Goal: Task Accomplishment & Management: Manage account settings

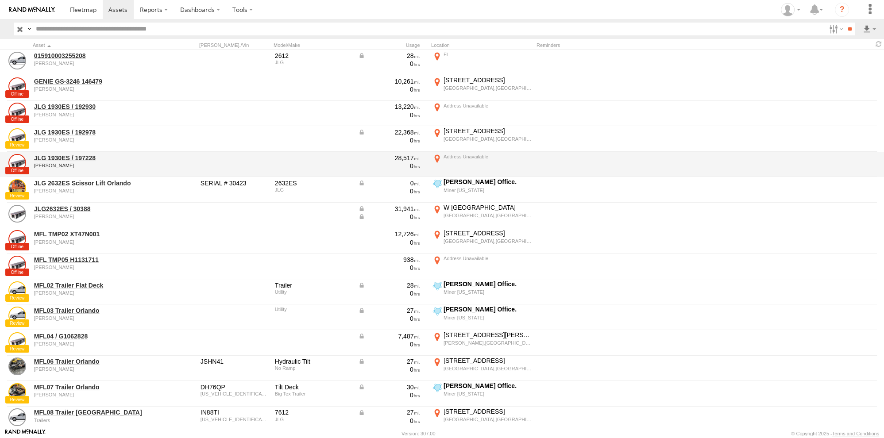
click at [645, 168] on div at bounding box center [608, 165] width 142 height 24
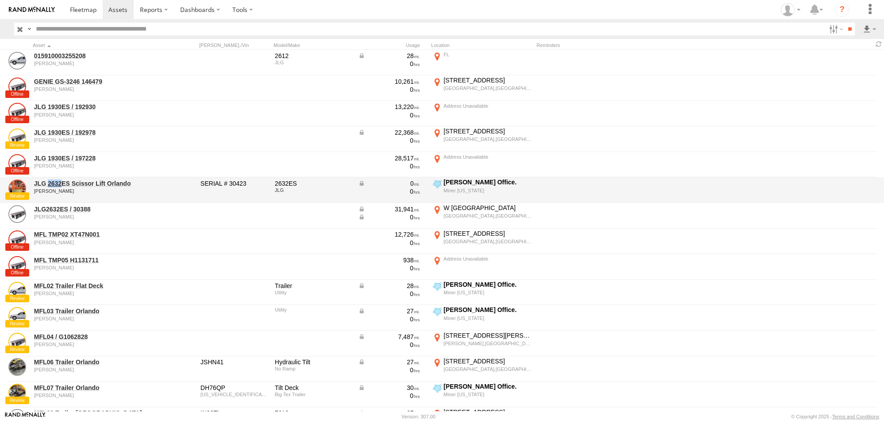
click at [17, 190] on link at bounding box center [17, 188] width 18 height 18
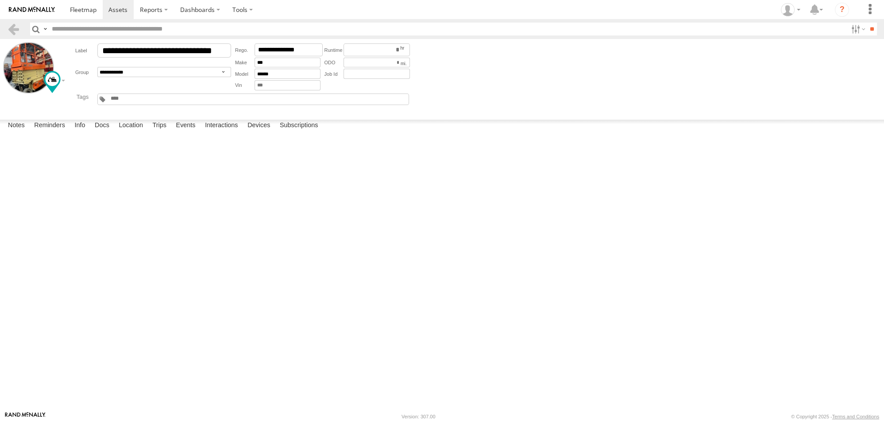
click at [24, 70] on label at bounding box center [28, 67] width 51 height 51
click at [0, 0] on label "×" at bounding box center [0, 0] width 0 height 0
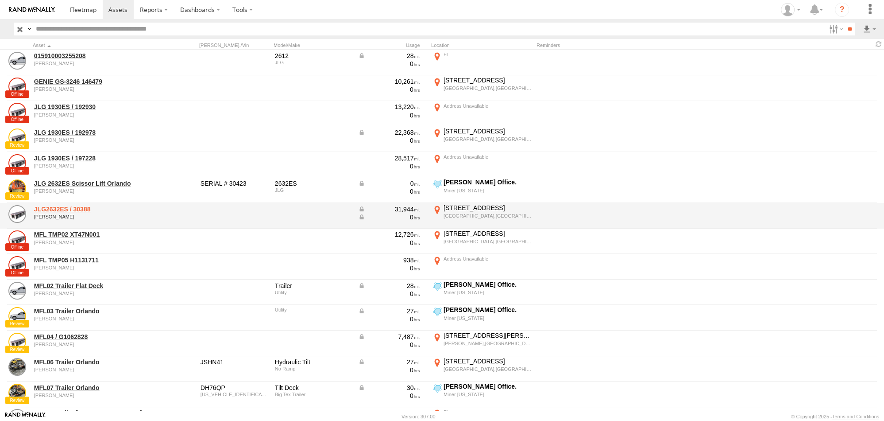
click at [73, 208] on link "JLG2632ES / 30388" at bounding box center [94, 209] width 121 height 8
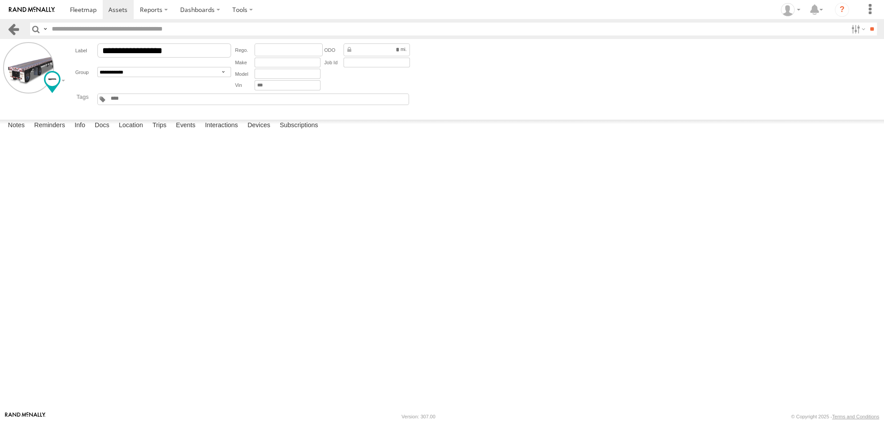
click at [15, 31] on link at bounding box center [13, 29] width 13 height 13
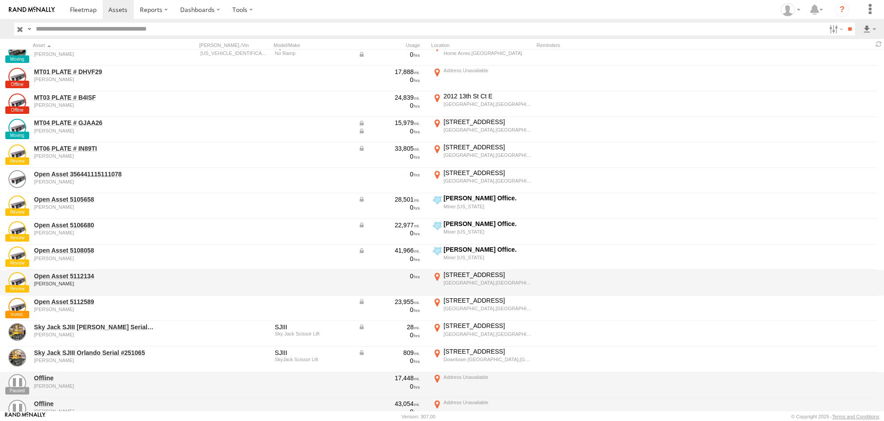
scroll to position [415, 0]
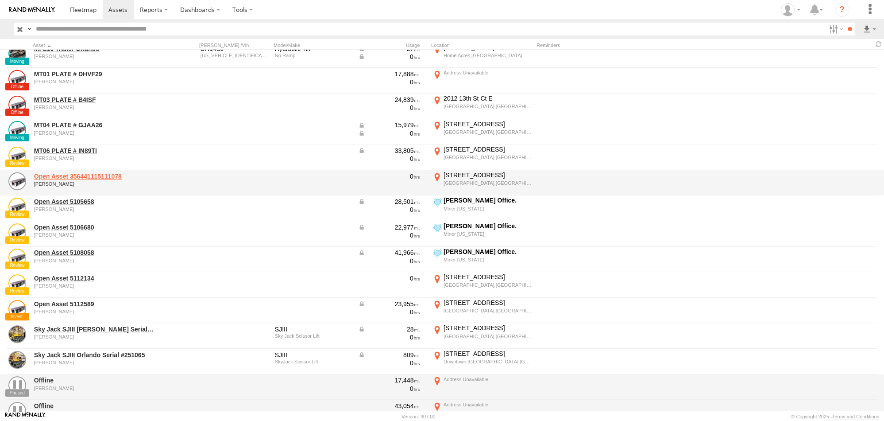
click at [74, 175] on link "Open Asset 356441115111078" at bounding box center [94, 176] width 121 height 8
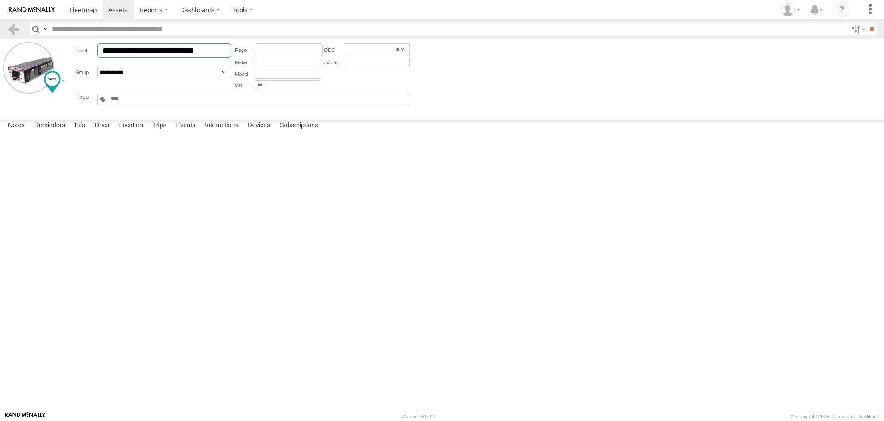
drag, startPoint x: 187, startPoint y: 49, endPoint x: 154, endPoint y: 50, distance: 32.8
click at [154, 50] on input "**********" at bounding box center [164, 50] width 134 height 14
type input "**********"
click at [7, 27] on link at bounding box center [13, 29] width 13 height 13
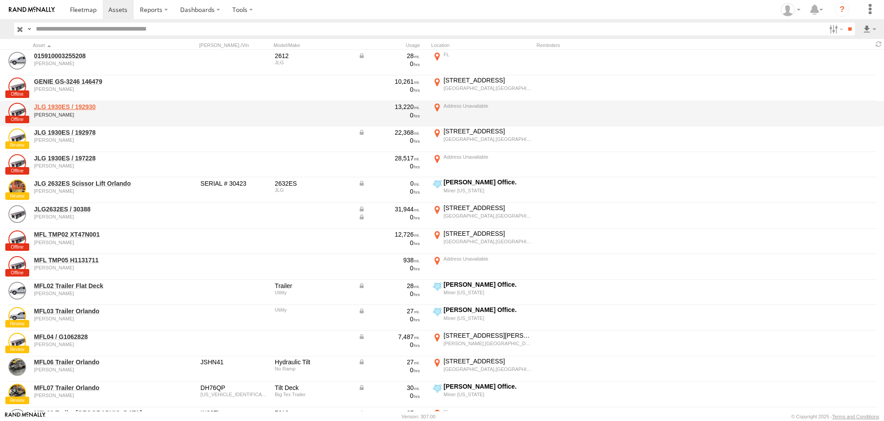
click at [77, 106] on link "JLG 1930ES / 192930" at bounding box center [94, 107] width 121 height 8
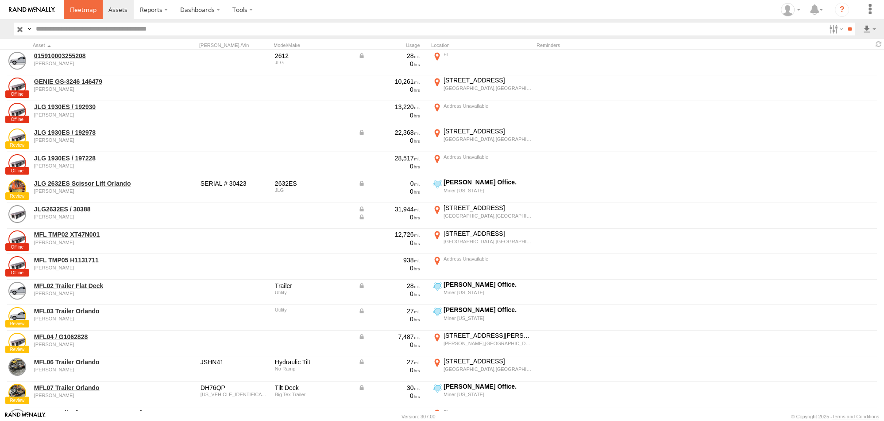
click at [82, 10] on span at bounding box center [83, 9] width 27 height 8
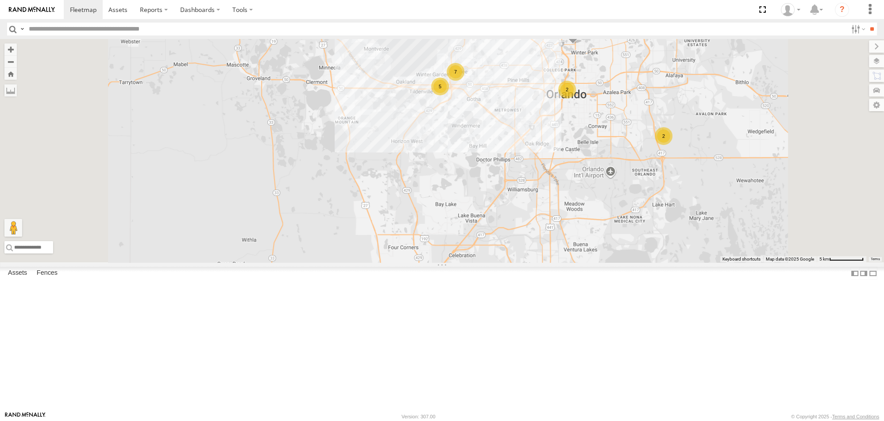
drag, startPoint x: 644, startPoint y: 100, endPoint x: 654, endPoint y: 186, distance: 86.9
click at [654, 186] on div "JLG2632ES / 30388 MFL04 / G1062828 MFL16 Trailer Orlando 5 7 2 2 2" at bounding box center [442, 150] width 884 height 223
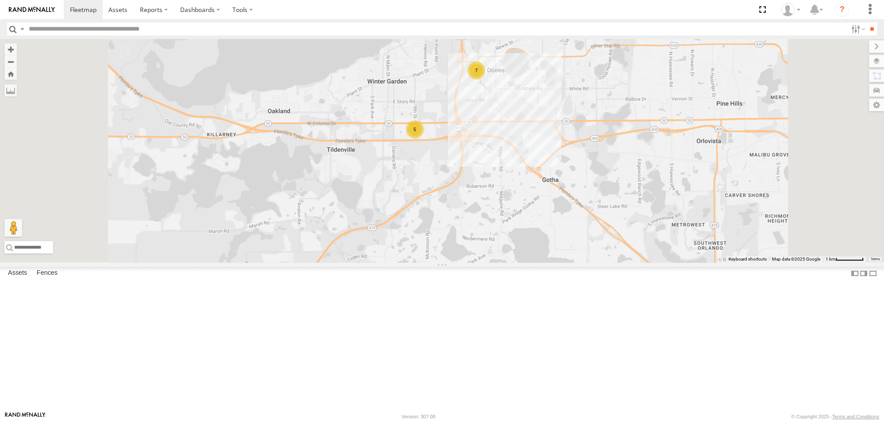
drag, startPoint x: 568, startPoint y: 144, endPoint x: 576, endPoint y: 190, distance: 46.8
click at [576, 190] on div "JLG2632ES / 30388 MFL04 / G1062828 MFL16 Trailer Orlando 5 7" at bounding box center [442, 150] width 884 height 223
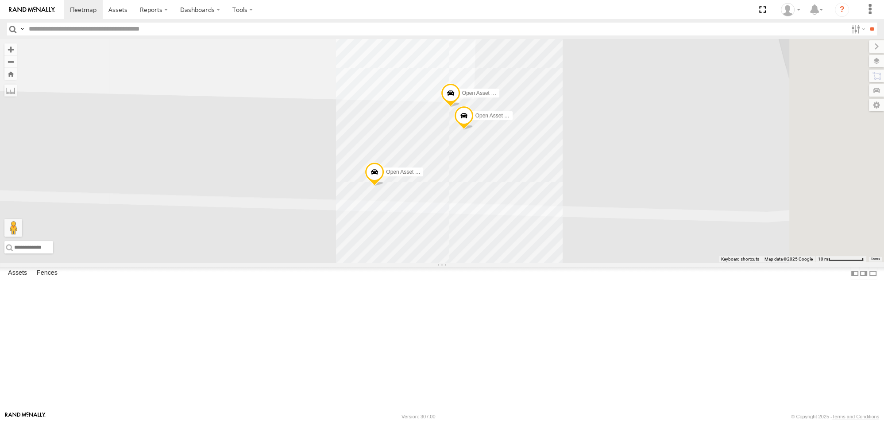
drag, startPoint x: 570, startPoint y: 102, endPoint x: 562, endPoint y: 201, distance: 99.5
click at [562, 201] on div "JLG2632ES / 30388 MFL04 / G1062828 MFL16 Trailer Orlando Open Asset 5106680 Ope…" at bounding box center [442, 150] width 884 height 223
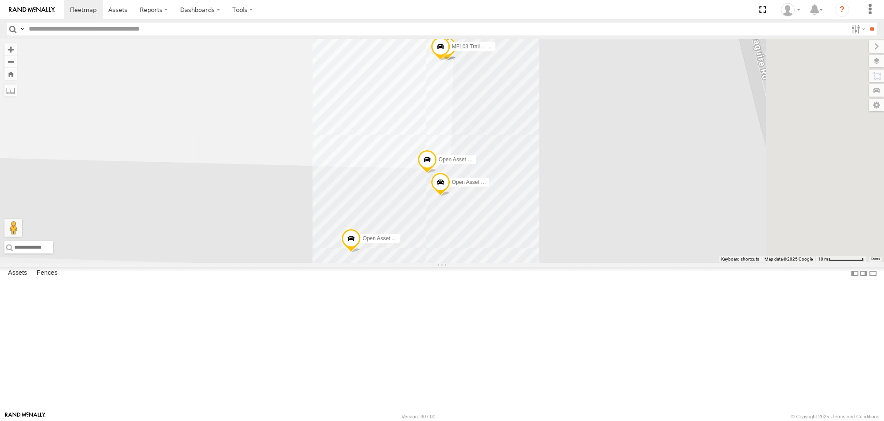
drag, startPoint x: 570, startPoint y: 124, endPoint x: 548, endPoint y: 189, distance: 68.9
click at [548, 189] on div "JLG2632ES / 30388 MFL04 / G1062828 MFL16 Trailer Orlando Open Asset 5106680 Ope…" at bounding box center [442, 150] width 884 height 223
click at [436, 174] on span at bounding box center [426, 162] width 19 height 24
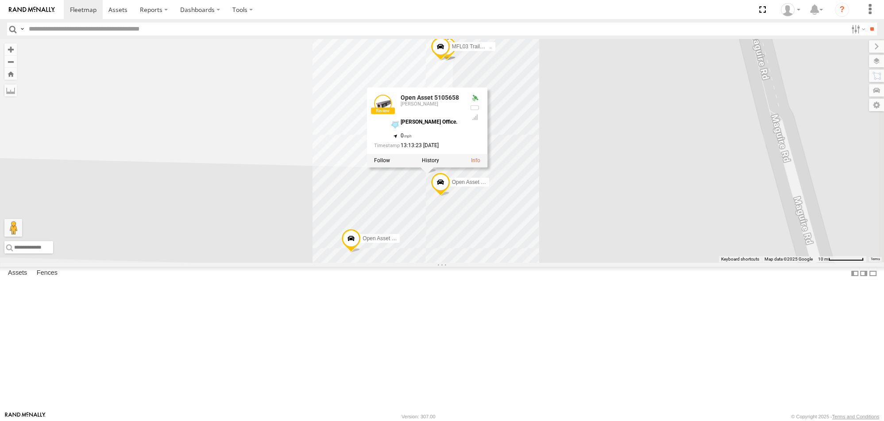
click at [603, 262] on div "JLG2632ES / 30388 MFL04 / G1062828 MFL16 Trailer Orlando Open Asset 5106680 Ope…" at bounding box center [442, 150] width 884 height 223
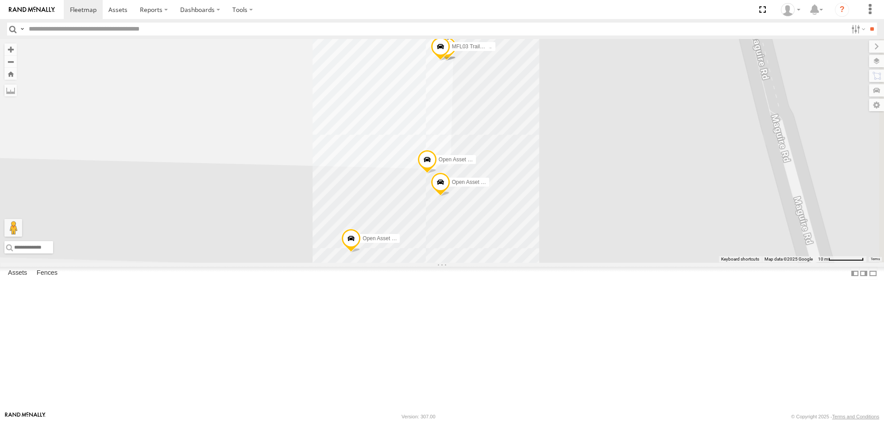
click at [450, 196] on span at bounding box center [439, 184] width 19 height 24
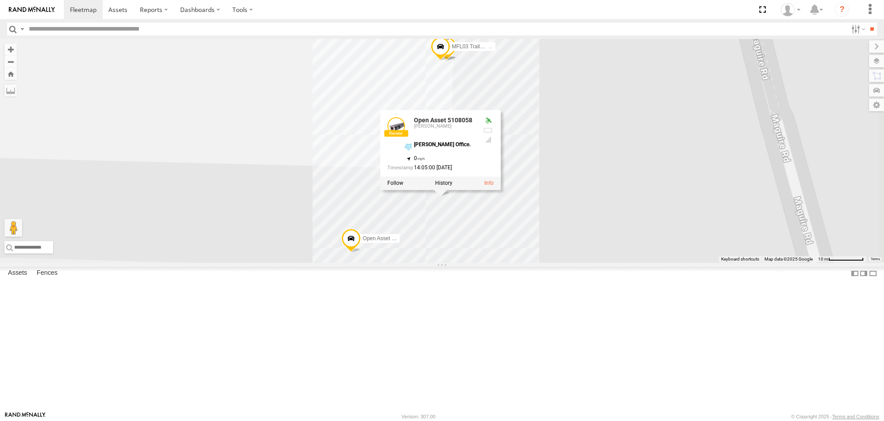
click at [539, 262] on div "JLG2632ES / 30388 MFL04 / G1062828 MFL16 Trailer Orlando Open Asset 5106680 Ope…" at bounding box center [442, 150] width 884 height 223
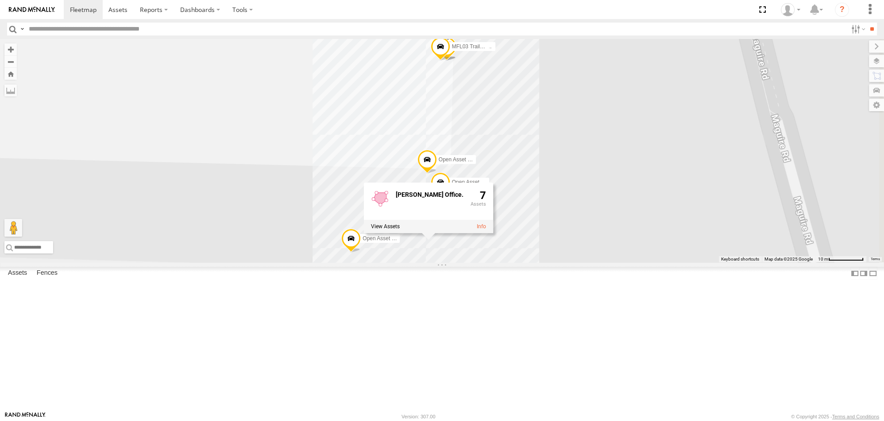
click at [361, 253] on span at bounding box center [350, 241] width 19 height 24
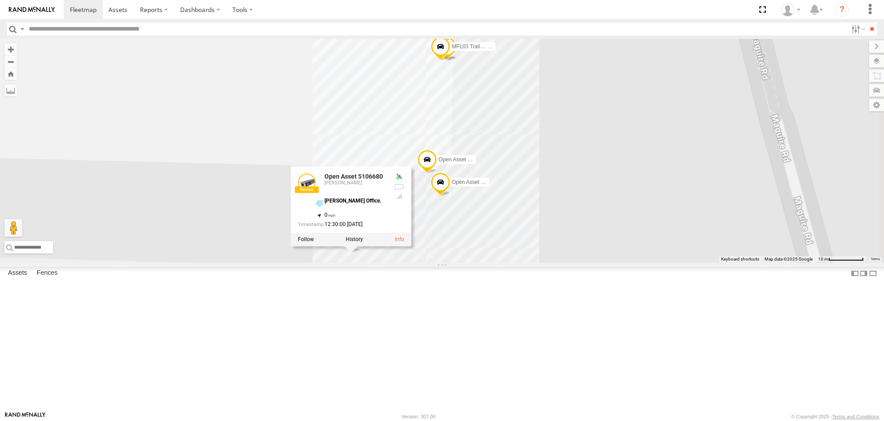
click at [684, 262] on div "JLG2632ES / 30388 MFL04 / G1062828 MFL16 Trailer Orlando Open Asset 5106680 Ope…" at bounding box center [442, 150] width 884 height 223
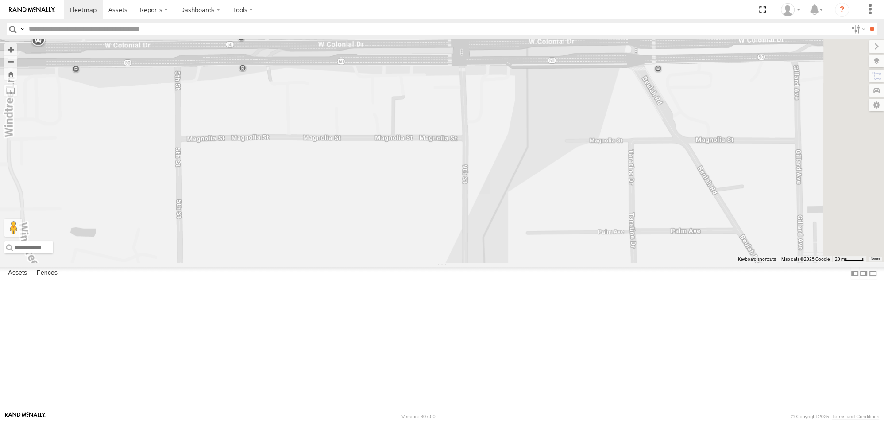
drag, startPoint x: 606, startPoint y: 363, endPoint x: 563, endPoint y: 257, distance: 114.5
click at [563, 257] on div "JLG2632ES / 30388 MFL04 / G1062828 MFL16 Trailer Orlando" at bounding box center [442, 150] width 884 height 223
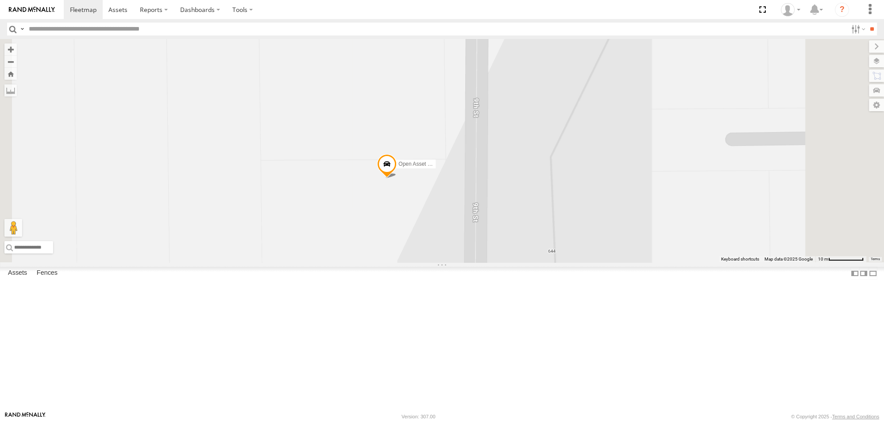
click at [397, 178] on span at bounding box center [386, 166] width 19 height 24
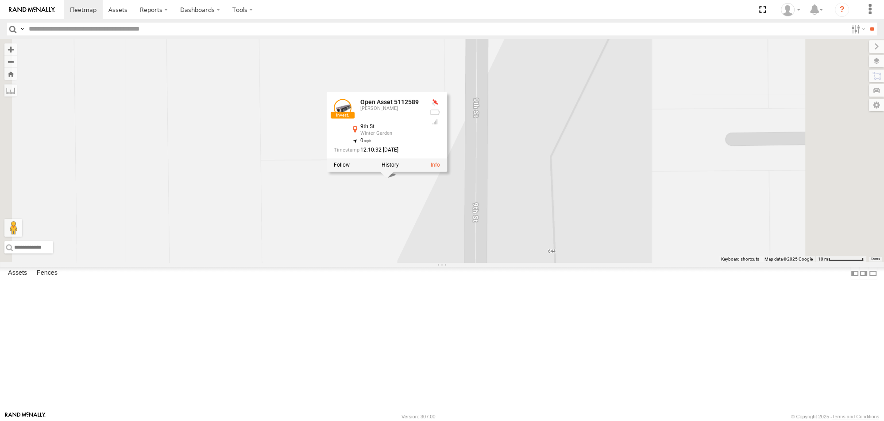
click at [447, 172] on div at bounding box center [387, 164] width 120 height 13
click at [440, 168] on link at bounding box center [435, 165] width 9 height 6
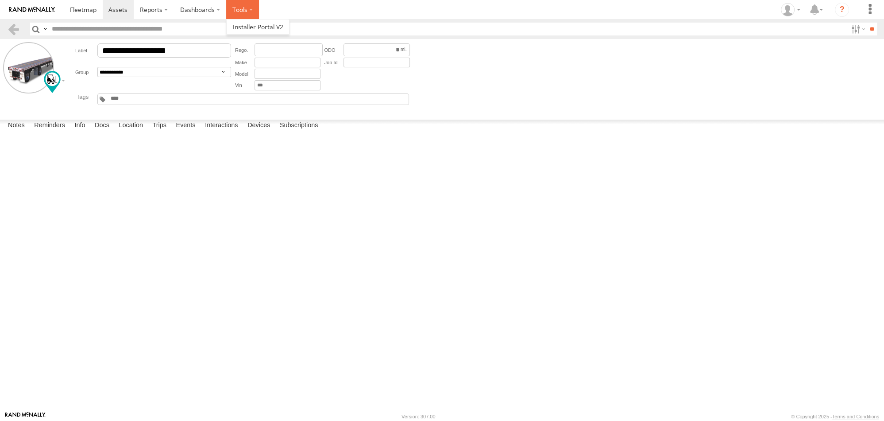
click at [240, 9] on label at bounding box center [242, 9] width 33 height 19
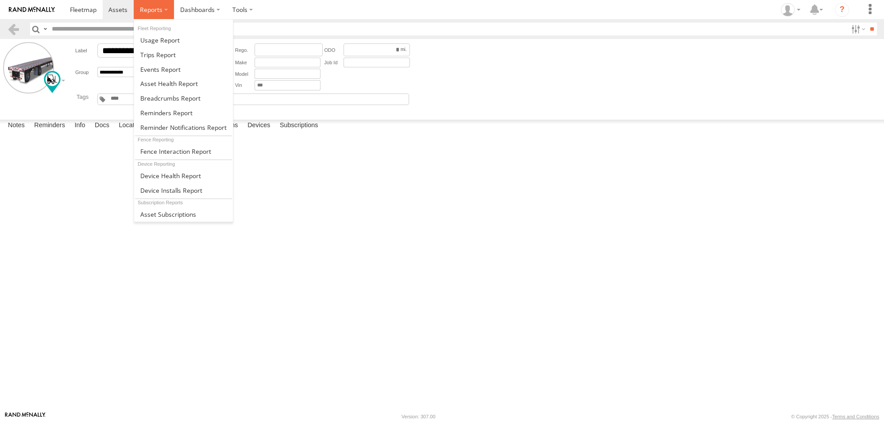
click at [162, 13] on label at bounding box center [154, 9] width 40 height 19
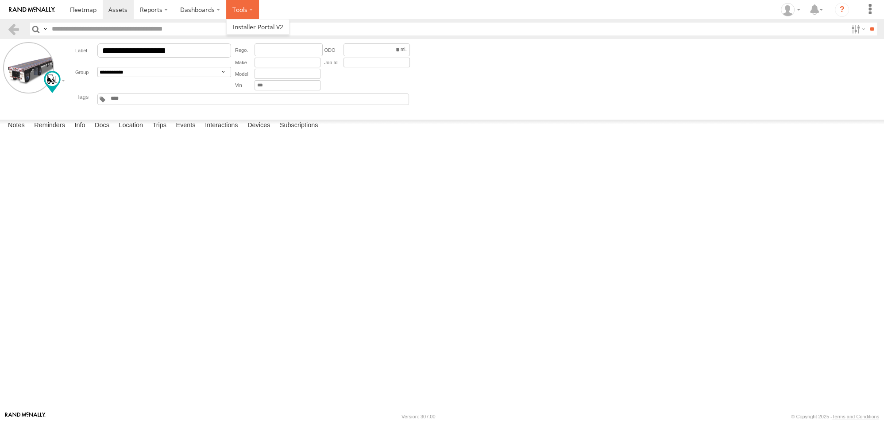
click at [248, 10] on label at bounding box center [242, 9] width 33 height 19
click at [243, 25] on span at bounding box center [258, 27] width 50 height 8
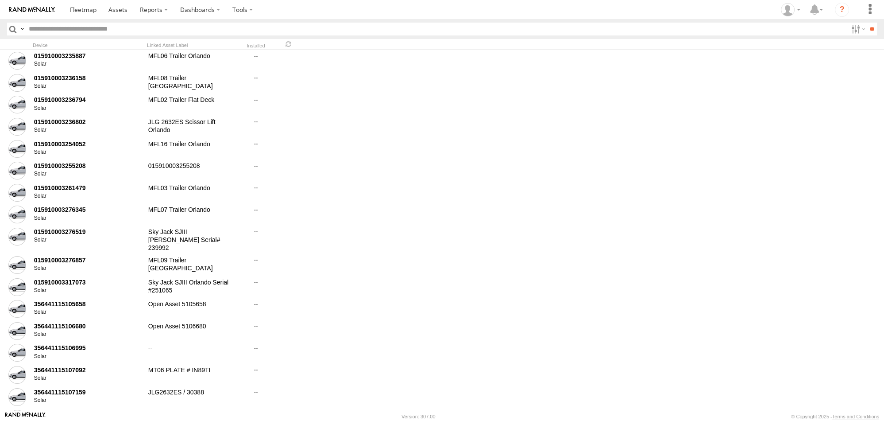
click at [175, 43] on div "Linked Asset Label" at bounding box center [191, 45] width 89 height 6
click at [78, 8] on span at bounding box center [83, 9] width 27 height 8
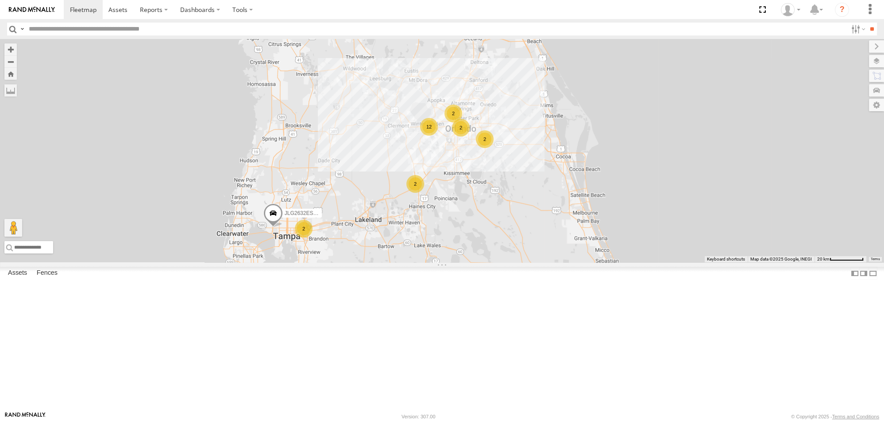
drag, startPoint x: 591, startPoint y: 213, endPoint x: 526, endPoint y: 283, distance: 95.8
click at [526, 262] on div "2 12 2 2 2 JLG2632ES / 30388 2 2" at bounding box center [442, 150] width 884 height 223
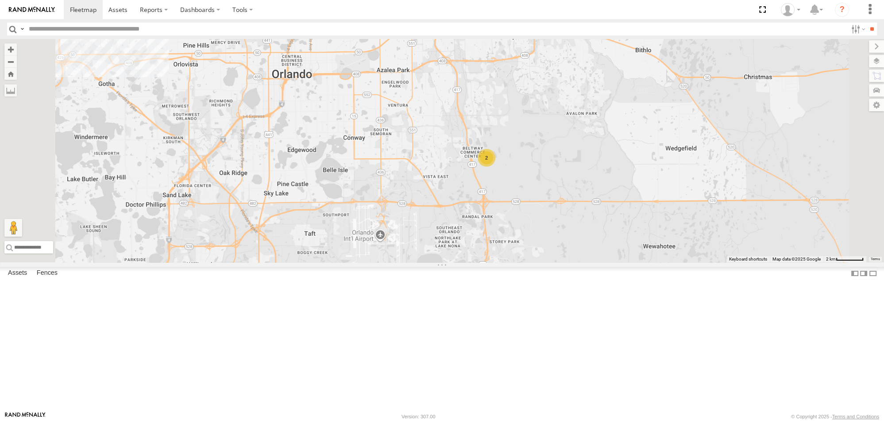
drag, startPoint x: 626, startPoint y: 138, endPoint x: 599, endPoint y: 262, distance: 126.9
click at [599, 262] on div "JLG2632ES / 30388 MFL16 Trailer Orlando 2" at bounding box center [442, 150] width 884 height 223
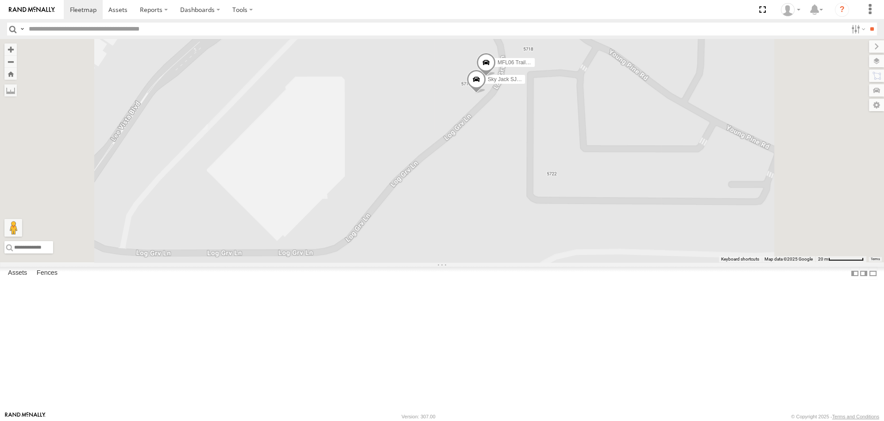
click at [486, 93] on span at bounding box center [475, 82] width 19 height 24
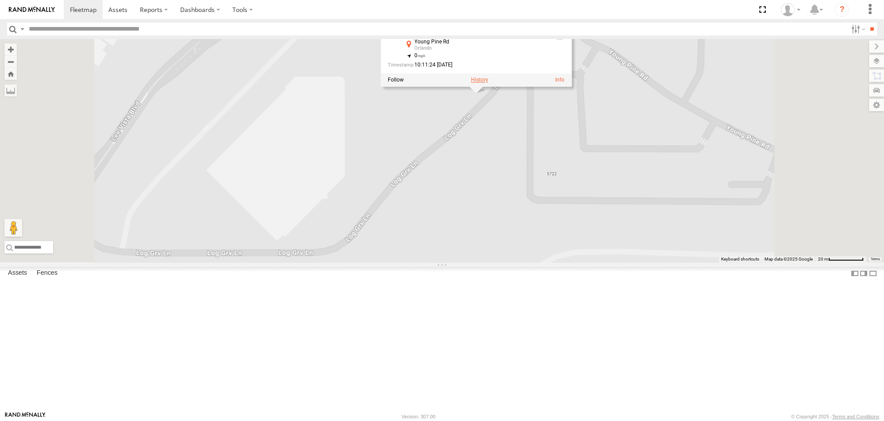
click at [488, 83] on label at bounding box center [479, 80] width 17 height 6
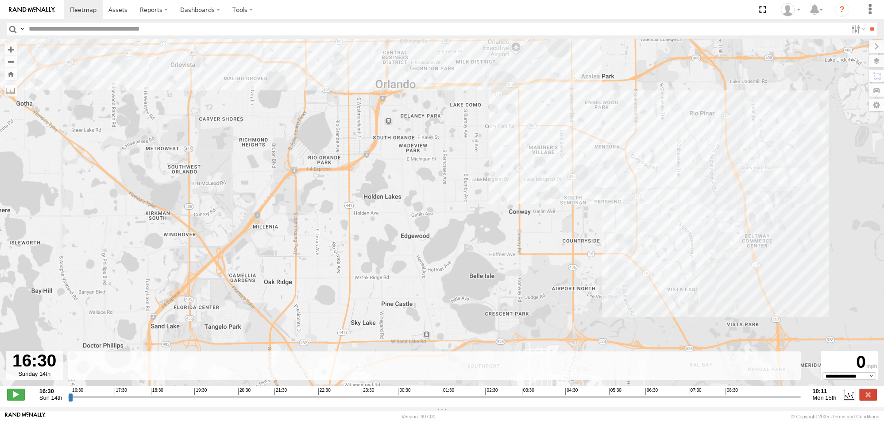
drag, startPoint x: 508, startPoint y: 241, endPoint x: 431, endPoint y: 141, distance: 125.9
click at [431, 141] on div "Sky Jack SJIII Olando Serial# 239992" at bounding box center [442, 217] width 884 height 356
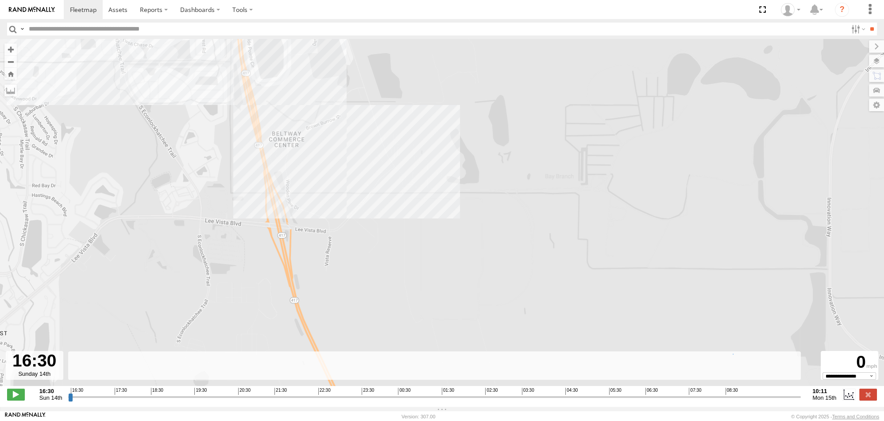
drag, startPoint x: 340, startPoint y: 110, endPoint x: 409, endPoint y: 199, distance: 112.7
click at [418, 229] on div "Sky Jack SJIII Olando Serial# 239992" at bounding box center [442, 217] width 884 height 356
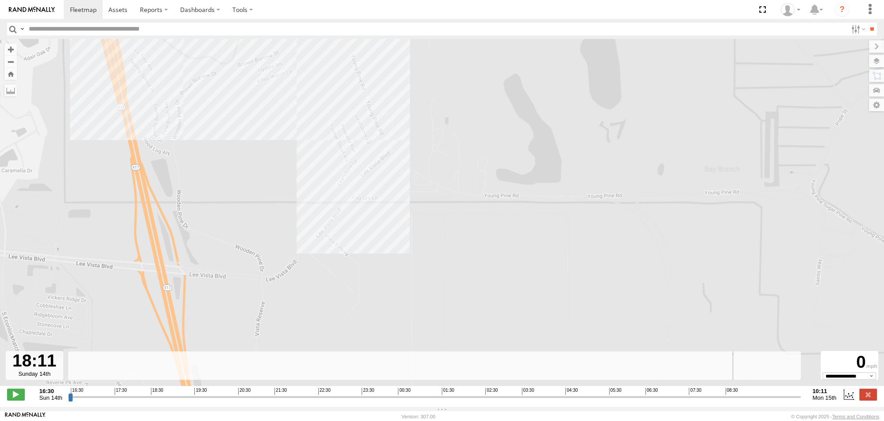
drag, startPoint x: 71, startPoint y: 400, endPoint x: 38, endPoint y: 406, distance: 33.3
click at [139, 401] on input "range" at bounding box center [434, 396] width 733 height 8
click at [21, 398] on span at bounding box center [16, 394] width 18 height 12
click at [711, 401] on input "range" at bounding box center [434, 396] width 733 height 8
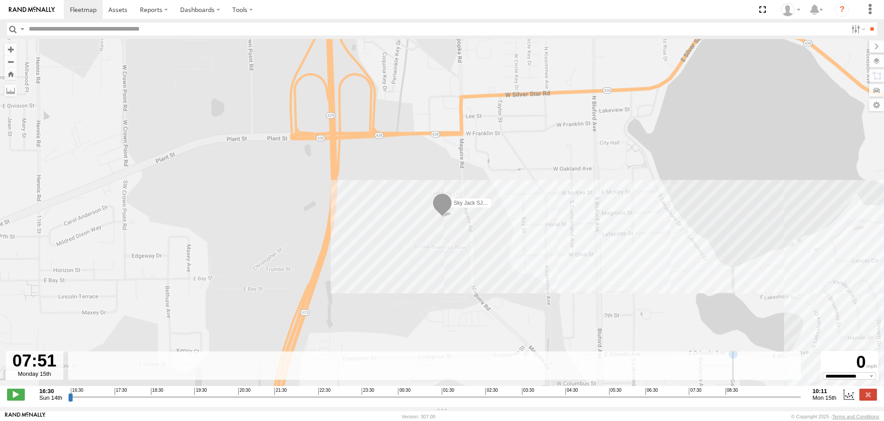
drag, startPoint x: 711, startPoint y: 402, endPoint x: 703, endPoint y: 403, distance: 8.1
click at [703, 401] on input "range" at bounding box center [434, 396] width 733 height 8
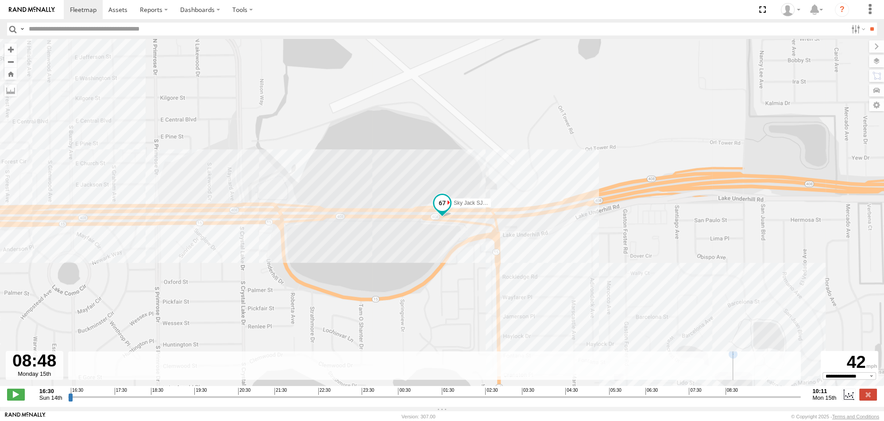
drag, startPoint x: 705, startPoint y: 399, endPoint x: 741, endPoint y: 400, distance: 36.8
click at [741, 400] on input "range" at bounding box center [434, 396] width 733 height 8
click at [848, 398] on label at bounding box center [848, 394] width 13 height 12
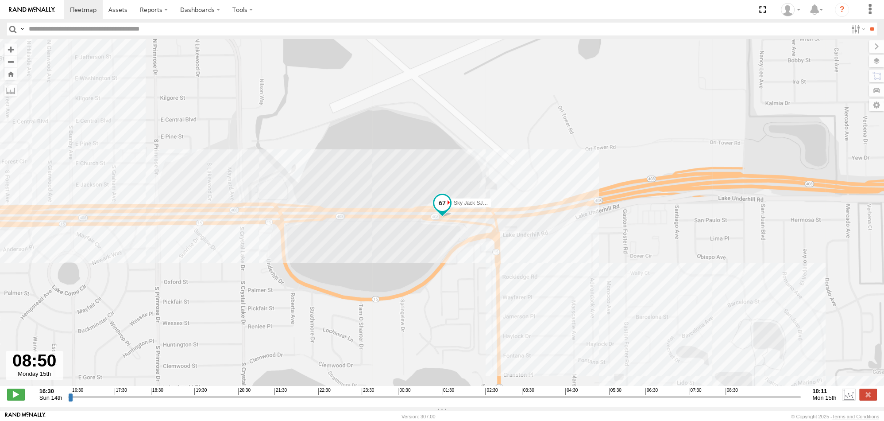
click at [850, 399] on label at bounding box center [848, 394] width 13 height 12
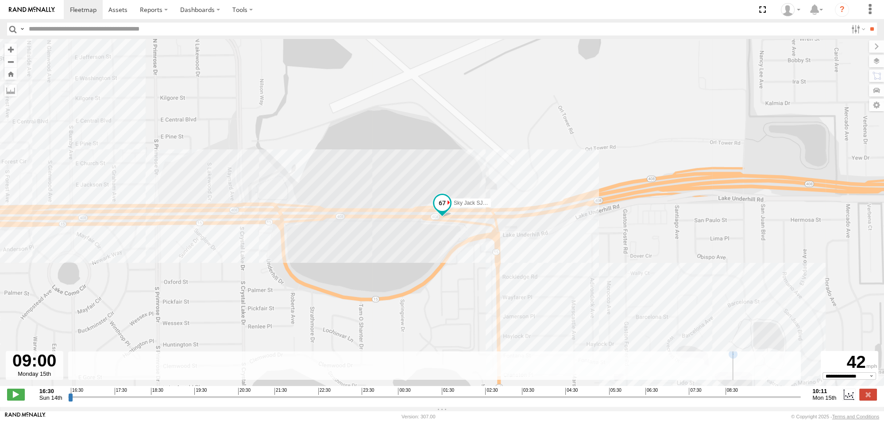
click at [679, 251] on div "Sky Jack SJIII Olando Serial# 239992" at bounding box center [442, 217] width 884 height 356
click at [81, 15] on link at bounding box center [83, 9] width 39 height 19
type input "**********"
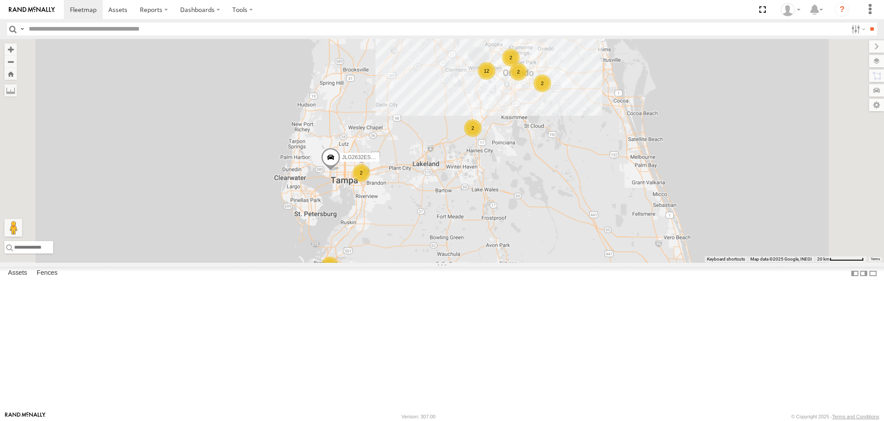
drag, startPoint x: 222, startPoint y: 62, endPoint x: 217, endPoint y: 75, distance: 13.7
click at [217, 75] on div "2 12 2 2 2 JLG2632ES / 30388 2 2" at bounding box center [442, 150] width 884 height 223
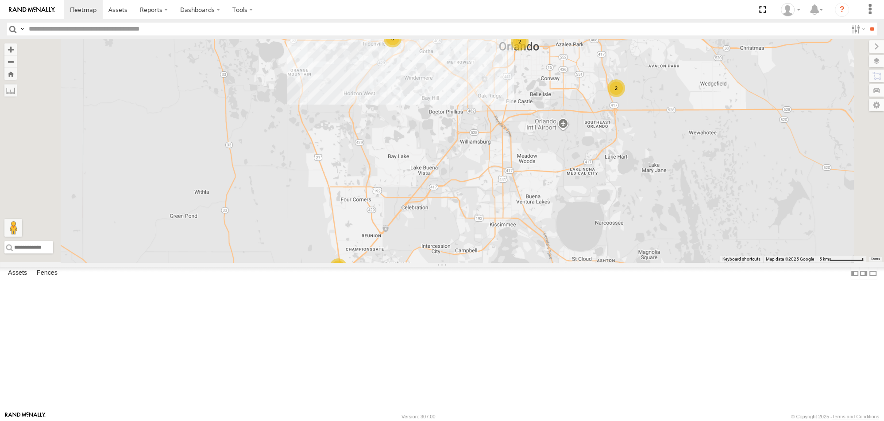
click at [876, 54] on div "JLG2632ES / 30388 MFL04 / G1062828 MFL16 Trailer Orlando 5 7 2 2 2" at bounding box center [442, 150] width 884 height 223
click at [875, 58] on label at bounding box center [868, 61] width 32 height 12
click at [0, 0] on span "Overlays" at bounding box center [0, 0] width 0 height 0
click at [0, 0] on span "Transit" at bounding box center [0, 0] width 0 height 0
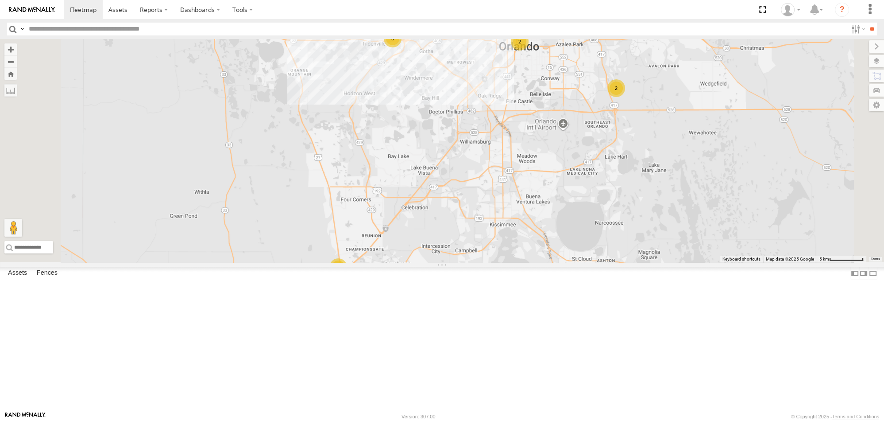
click at [0, 0] on span "Traffic" at bounding box center [0, 0] width 0 height 0
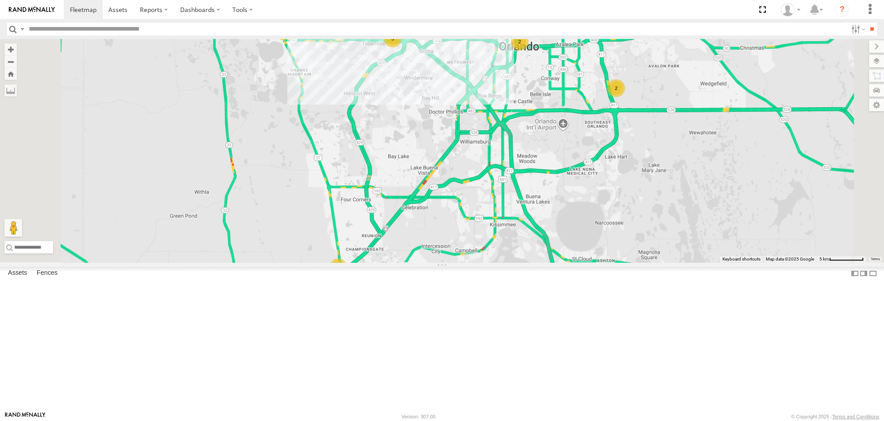
click at [0, 0] on span "Basemaps" at bounding box center [0, 0] width 0 height 0
click at [0, 0] on span "Grayscale" at bounding box center [0, 0] width 0 height 0
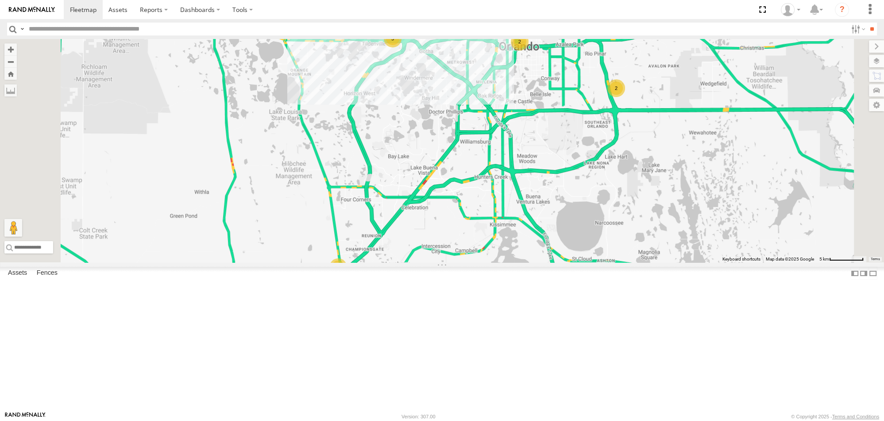
click at [0, 0] on span "Default" at bounding box center [0, 0] width 0 height 0
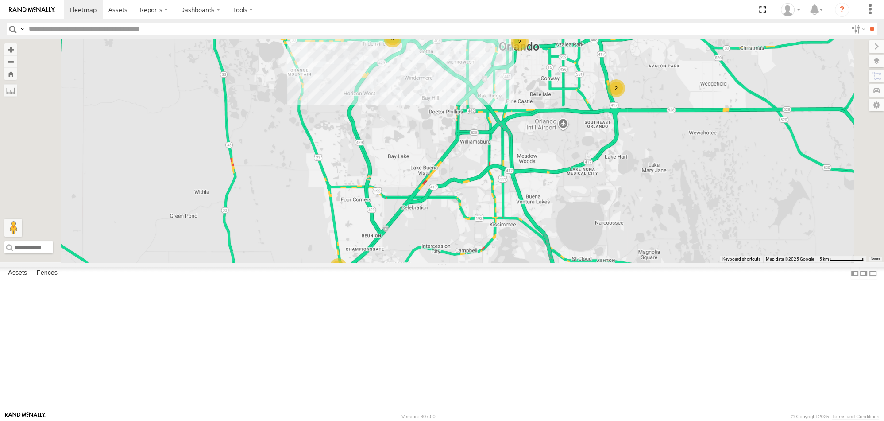
click at [0, 0] on div "Night" at bounding box center [0, 0] width 0 height 0
click at [0, 0] on span "Night" at bounding box center [0, 0] width 0 height 0
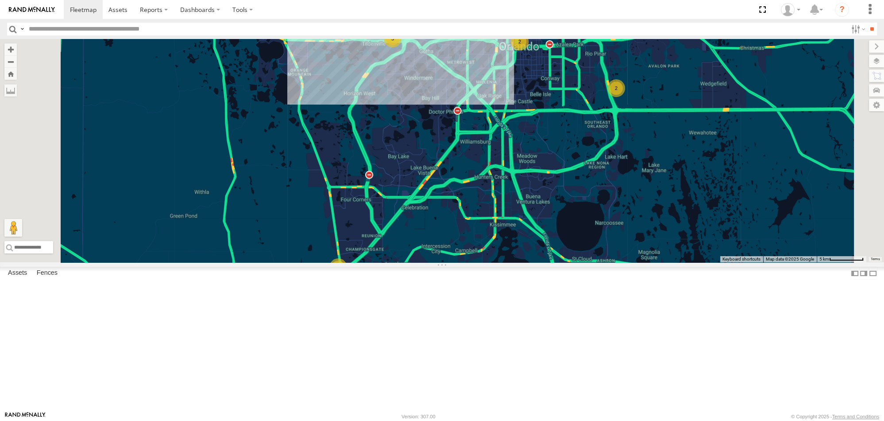
click at [0, 0] on span "Satellite" at bounding box center [0, 0] width 0 height 0
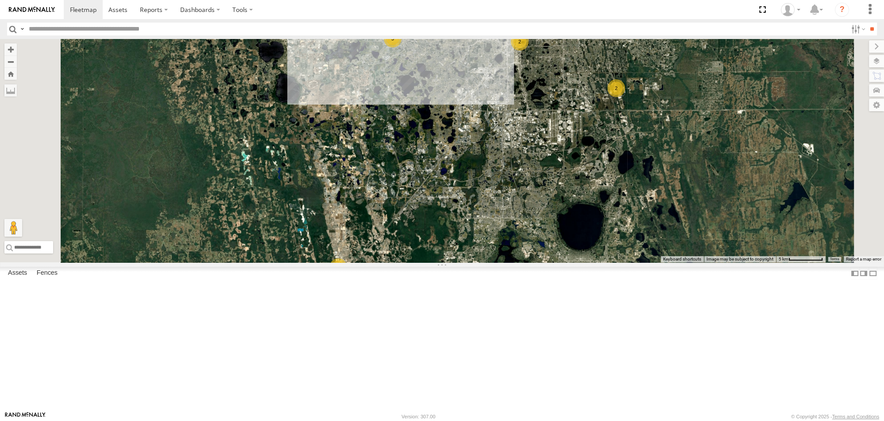
click at [0, 0] on span "Terrain" at bounding box center [0, 0] width 0 height 0
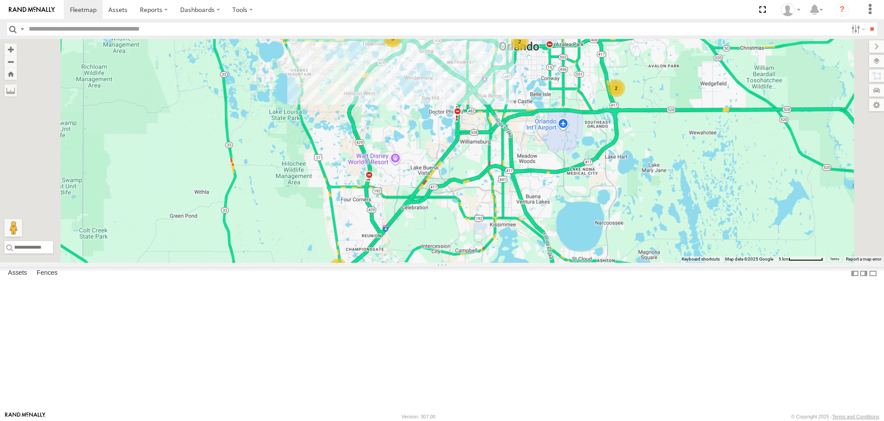
click at [0, 0] on span "Roadmap" at bounding box center [0, 0] width 0 height 0
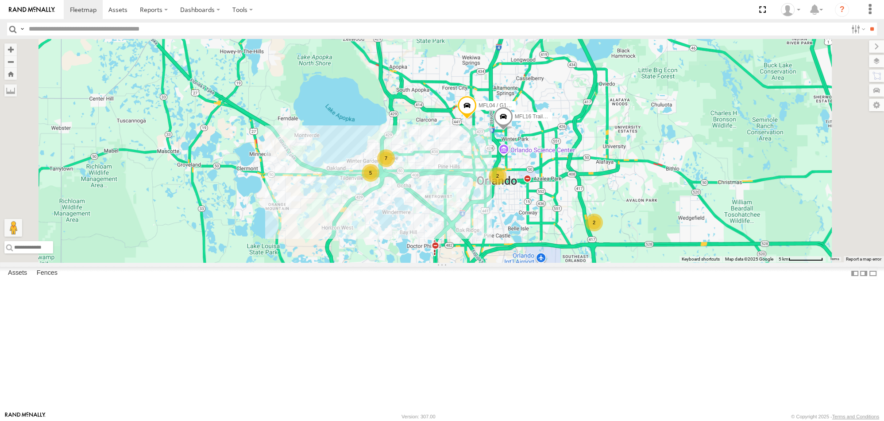
drag, startPoint x: 649, startPoint y: 130, endPoint x: 625, endPoint y: 270, distance: 142.1
click at [626, 262] on div "JLG2632ES / 30388 MFL04 / G1062828 MFL16 Trailer Orlando 5 7 2 2 2" at bounding box center [442, 150] width 884 height 223
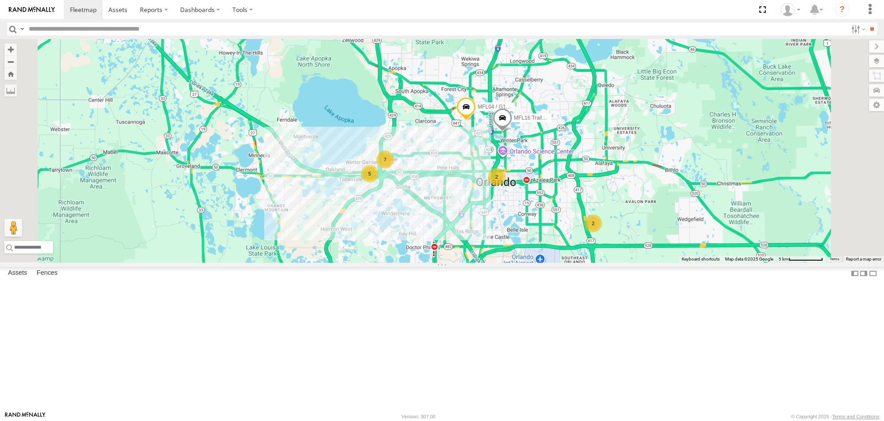
click at [0, 0] on span "Basemaps" at bounding box center [0, 0] width 0 height 0
click at [668, 185] on div "JLG2632ES / 30388 MFL04 / G1062828 MFL16 Trailer Orlando 5 7 2 2 2" at bounding box center [442, 150] width 884 height 223
click at [854, 42] on label at bounding box center [869, 46] width 30 height 12
click at [876, 89] on label at bounding box center [868, 90] width 32 height 12
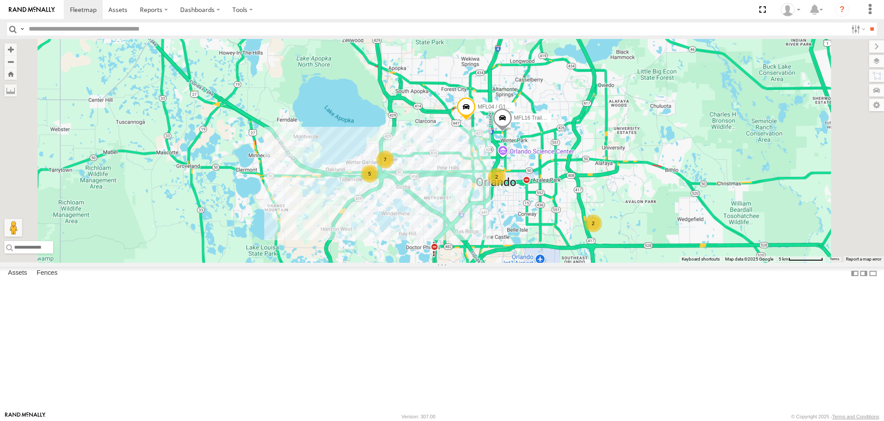
click at [0, 0] on span at bounding box center [0, 0] width 0 height 0
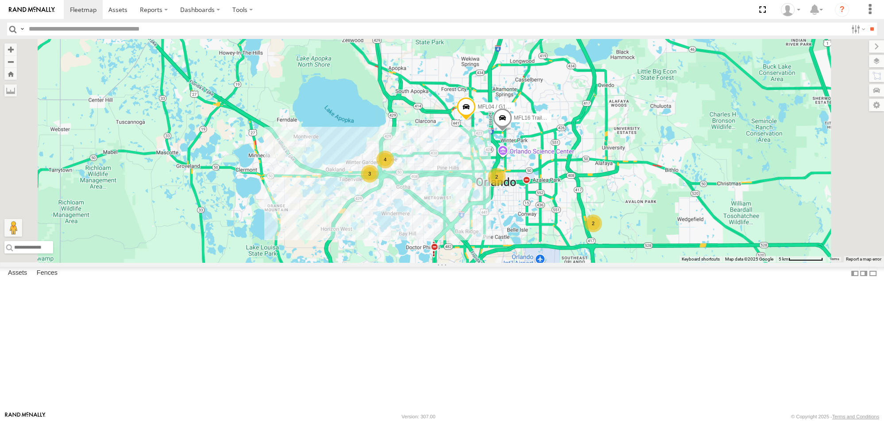
scroll to position [0, 0]
click at [854, 45] on label at bounding box center [869, 46] width 30 height 12
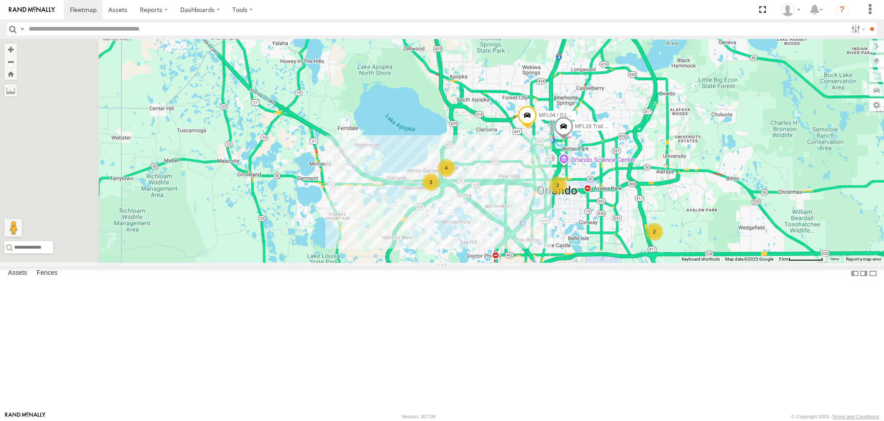
drag, startPoint x: 579, startPoint y: 274, endPoint x: 641, endPoint y: 282, distance: 63.4
click at [641, 262] on div "JLG2632ES / 30388 MFL04 / G1062828 MFL16 Trailer Orlando 3 4 2 2" at bounding box center [442, 150] width 884 height 223
click at [85, 6] on span at bounding box center [83, 9] width 27 height 8
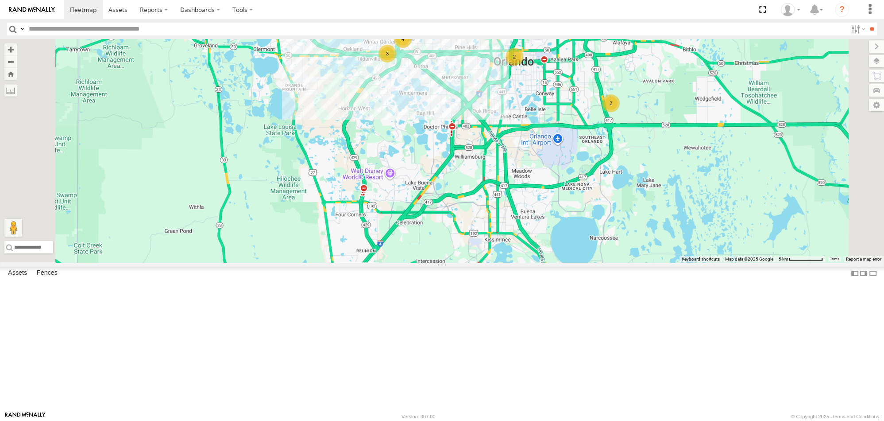
drag, startPoint x: 622, startPoint y: 122, endPoint x: 608, endPoint y: 172, distance: 52.5
click at [608, 172] on div "JLG2632ES / 30388 MFL04 / G1062828 MFL16 Trailer Orlando 3 4 2 2 2" at bounding box center [442, 150] width 884 height 223
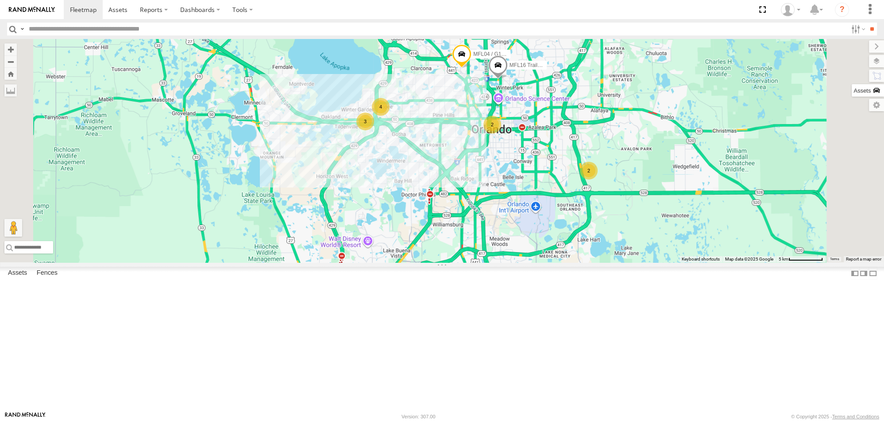
click at [879, 92] on label at bounding box center [868, 90] width 32 height 12
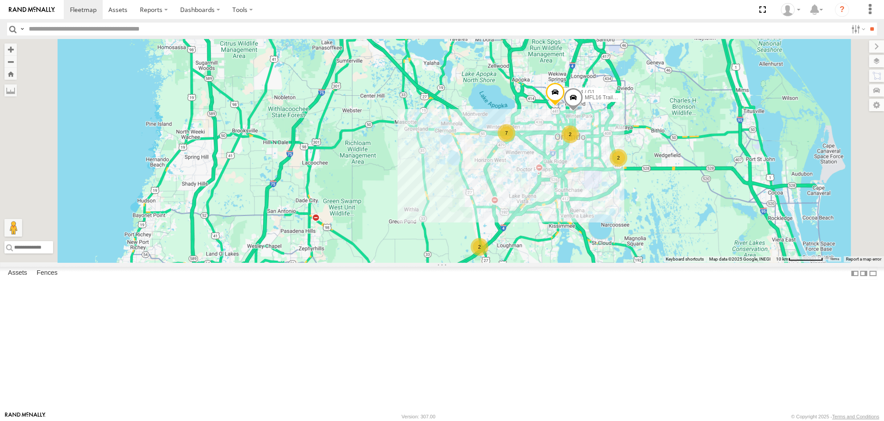
click at [753, 162] on div "JLG2632ES / 30388 MFL04 / G1062828 MFL16 Trailer Orlando 7 2 2 2 2" at bounding box center [442, 150] width 884 height 223
click at [849, 104] on label at bounding box center [866, 105] width 35 height 12
click at [0, 0] on div "Asset Group" at bounding box center [0, 0] width 0 height 0
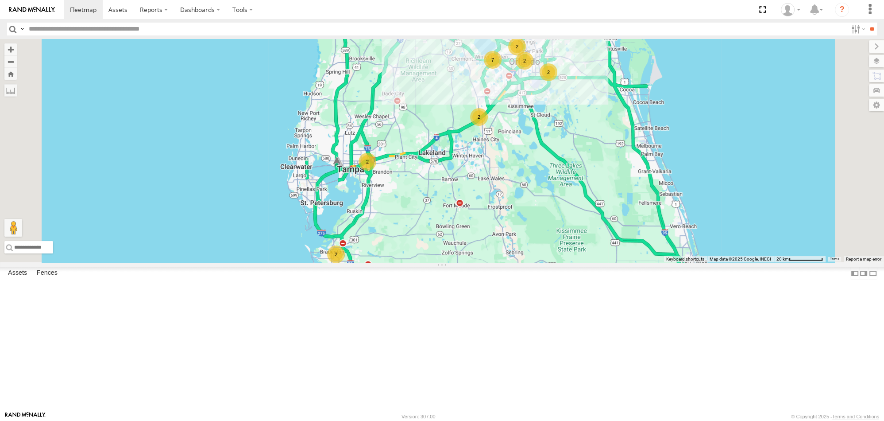
click at [0, 0] on span at bounding box center [0, 0] width 0 height 0
click at [854, 46] on label at bounding box center [869, 46] width 30 height 12
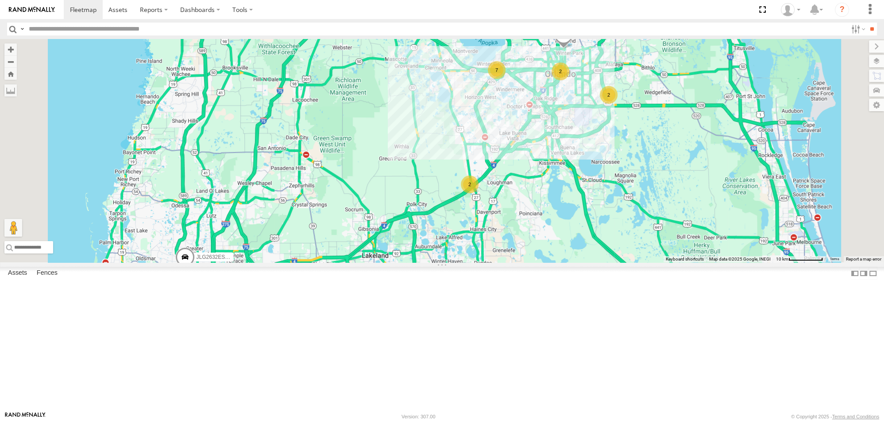
drag, startPoint x: 637, startPoint y: 111, endPoint x: 640, endPoint y: 204, distance: 93.0
click at [640, 204] on div "JLG2632ES / 30388 7 2 2 2 2 MFL16 Trailer Orlando" at bounding box center [442, 150] width 884 height 223
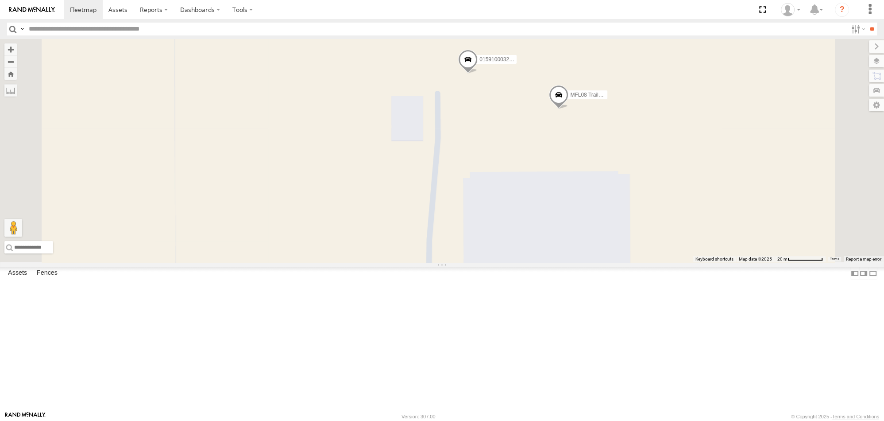
drag, startPoint x: 600, startPoint y: 143, endPoint x: 609, endPoint y: 189, distance: 46.9
click at [609, 189] on div "JLG2632ES / 30388 MFL16 Trailer Orlando MFL04 / G1062828 015910003255208 MFL08 …" at bounding box center [442, 150] width 884 height 223
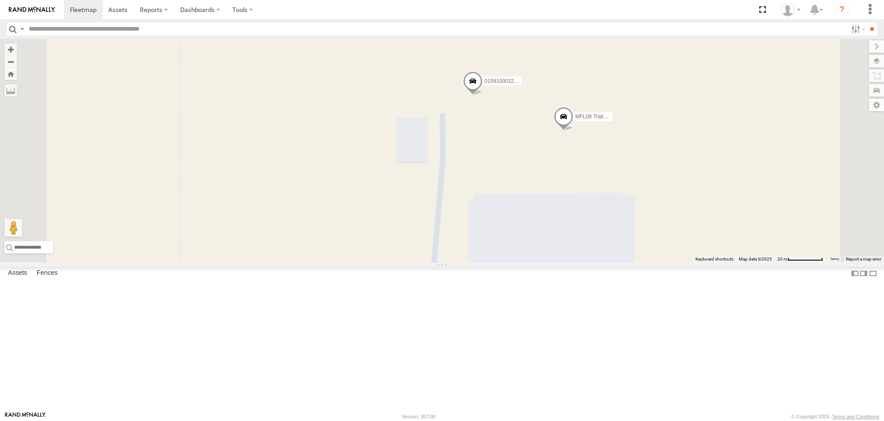
click at [529, 84] on span "015910003255208" at bounding box center [506, 81] width 44 height 6
click at [664, 120] on span "MFL08 Trailer Orlando" at bounding box center [619, 117] width 89 height 6
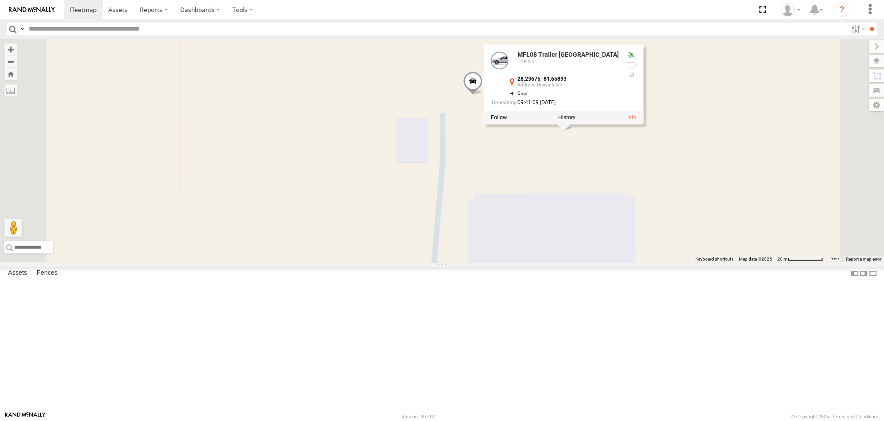
click at [641, 77] on div "JLG2632ES / 30388 MFL16 Trailer Orlando MFL04 / G1062828 015910003255208 MFL08 …" at bounding box center [442, 150] width 884 height 223
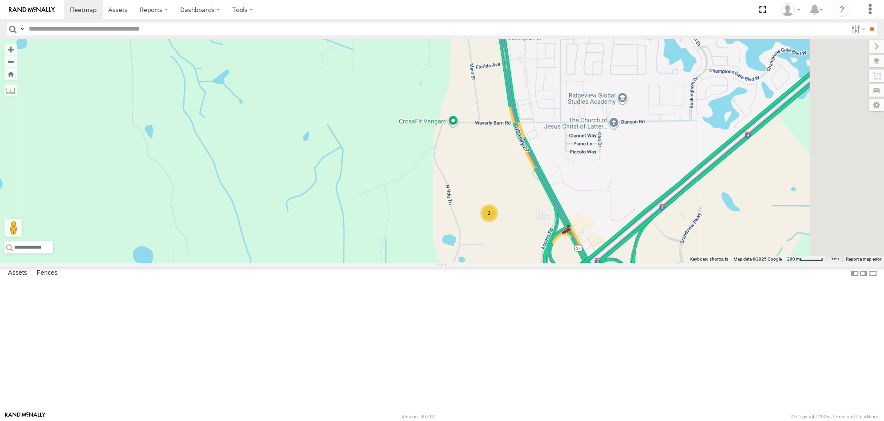
drag, startPoint x: 782, startPoint y: 220, endPoint x: 602, endPoint y: 305, distance: 198.6
click at [602, 262] on div "JLG2632ES / 30388 MFL16 Trailer Orlando MFL04 / G1062828 2" at bounding box center [442, 150] width 884 height 223
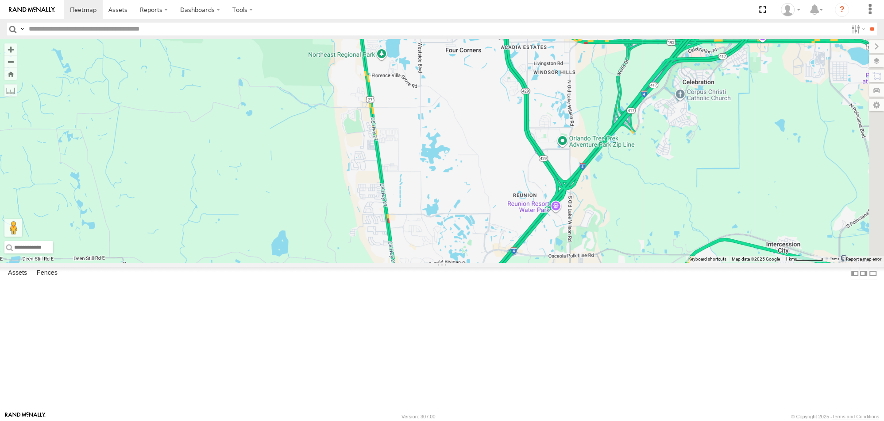
drag, startPoint x: 780, startPoint y: 105, endPoint x: 633, endPoint y: 301, distance: 245.0
click at [633, 262] on div "JLG2632ES / 30388 MFL16 Trailer Orlando MFL04 / G1062828 2" at bounding box center [442, 150] width 884 height 223
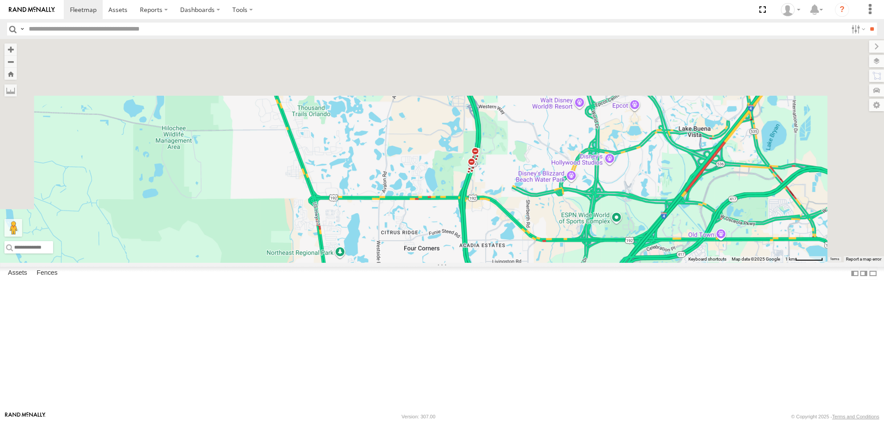
drag, startPoint x: 706, startPoint y: 185, endPoint x: 663, endPoint y: 389, distance: 208.9
click at [663, 262] on div "JLG2632ES / 30388 MFL16 Trailer Orlando MFL04 / G1062828 2" at bounding box center [442, 150] width 884 height 223
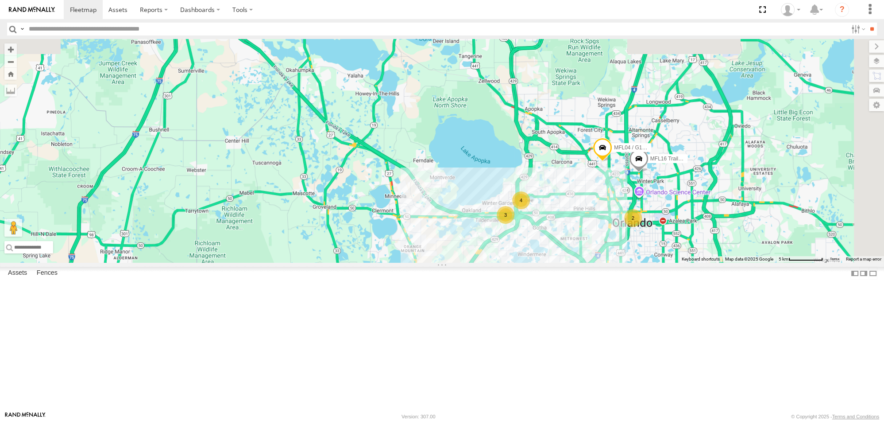
drag, startPoint x: 657, startPoint y: 183, endPoint x: 606, endPoint y: 306, distance: 133.1
click at [599, 262] on div "JLG2632ES / 30388 MFL16 Trailer Orlando MFL04 / G1062828 3 4 2 2" at bounding box center [442, 150] width 884 height 223
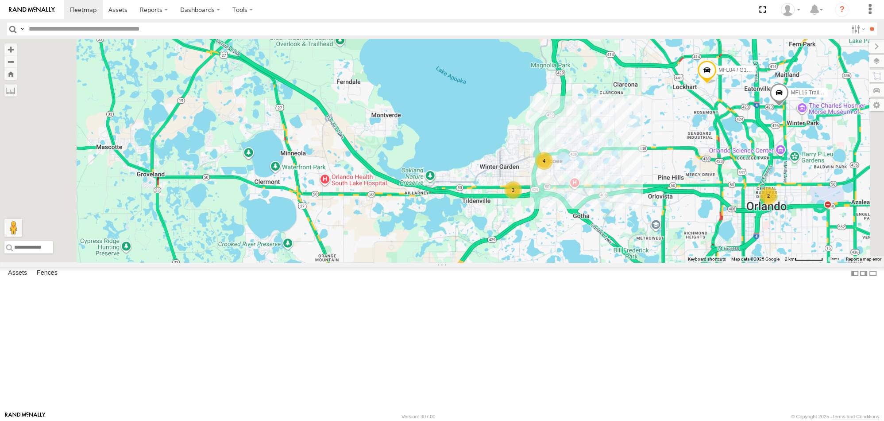
click at [522, 199] on div "3" at bounding box center [513, 190] width 18 height 18
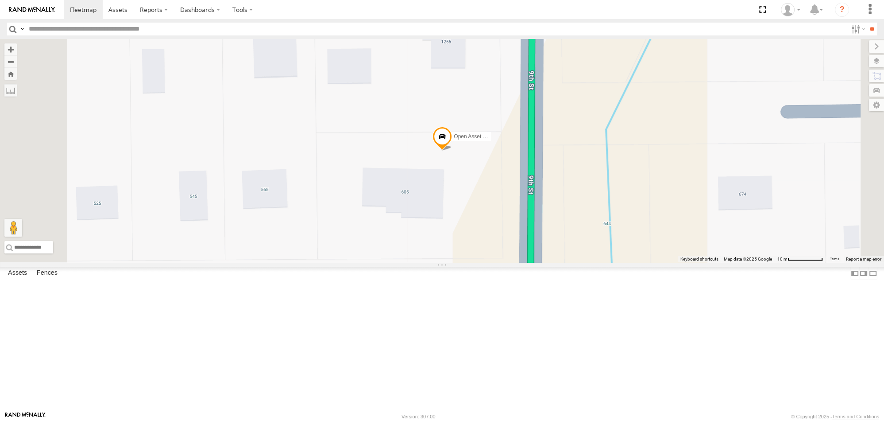
click at [452, 151] on span at bounding box center [442, 139] width 19 height 24
click at [495, 79] on div at bounding box center [490, 75] width 11 height 7
click at [495, 141] on link at bounding box center [490, 138] width 9 height 6
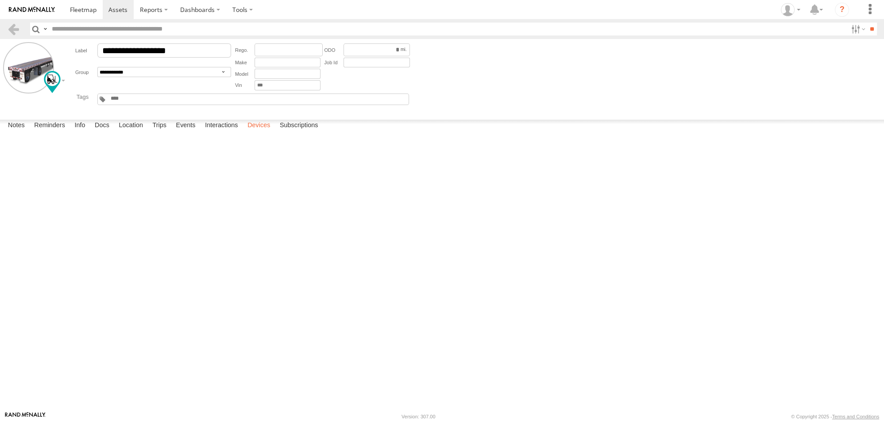
click at [264, 132] on label "Devices" at bounding box center [258, 126] width 31 height 12
click at [0, 0] on div "Solar" at bounding box center [0, 0] width 0 height 0
click at [0, 0] on div "356441115112589 Miner [US_STATE] Investigate Solar [DATE] 17:57 [DATE] 12:13 [D…" at bounding box center [0, 0] width 0 height 0
click at [0, 0] on div at bounding box center [0, 0] width 0 height 0
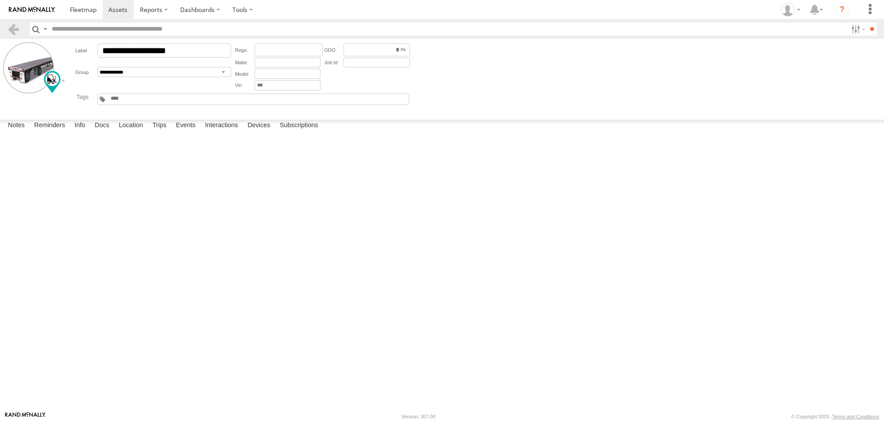
click at [234, 135] on div "Notes Details Reminders Info Docs Location Trips Events Interactions Devices Su…" at bounding box center [442, 128] width 884 height 16
click at [231, 132] on label "Interactions" at bounding box center [222, 126] width 42 height 12
click at [0, 0] on div "EXITED" at bounding box center [0, 0] width 0 height 0
click at [0, 0] on div "ENTERED" at bounding box center [0, 0] width 0 height 0
click at [192, 135] on div "Notes Details Reminders Info Docs Location Trips Events Interactions Devices Su…" at bounding box center [442, 128] width 884 height 16
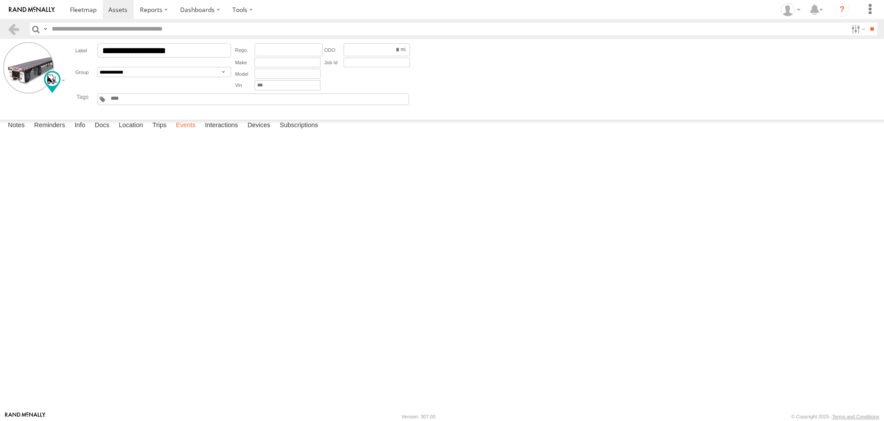
click at [185, 132] on label "Events" at bounding box center [185, 126] width 28 height 12
click at [160, 132] on label "Trips" at bounding box center [159, 126] width 23 height 12
click at [125, 132] on label "Location" at bounding box center [130, 126] width 33 height 12
click at [107, 132] on label "Docs" at bounding box center [101, 126] width 23 height 12
click at [81, 132] on label "Info" at bounding box center [79, 126] width 19 height 12
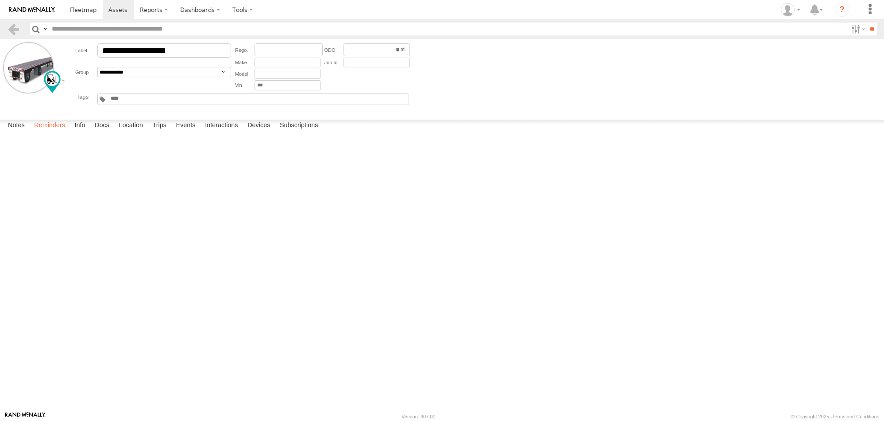
click at [60, 132] on label "Reminders" at bounding box center [50, 126] width 40 height 12
click at [12, 132] on label "Notes" at bounding box center [17, 126] width 26 height 12
click at [850, 30] on label at bounding box center [857, 29] width 19 height 13
click at [854, 31] on label at bounding box center [857, 29] width 19 height 13
click at [203, 10] on label "Dashboards" at bounding box center [200, 9] width 52 height 19
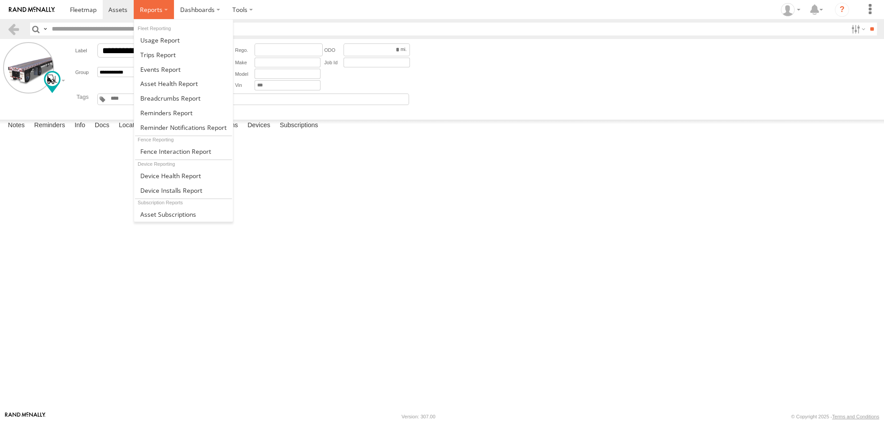
click at [158, 4] on label at bounding box center [154, 9] width 40 height 19
click at [160, 171] on span at bounding box center [170, 175] width 61 height 8
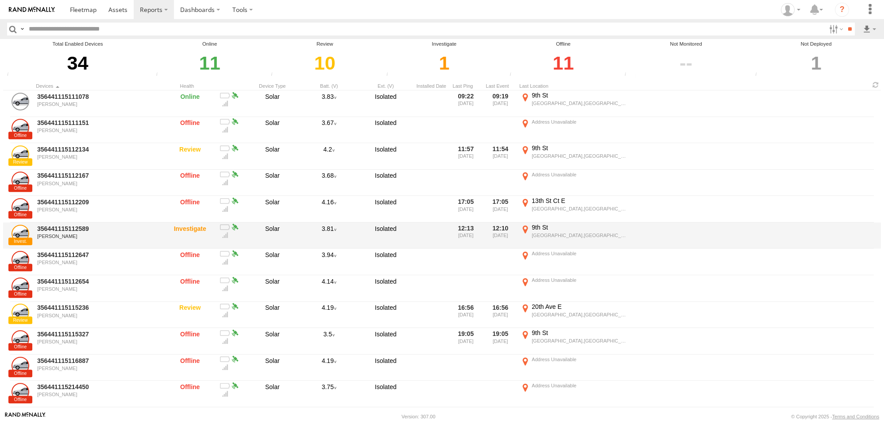
scroll to position [591, 0]
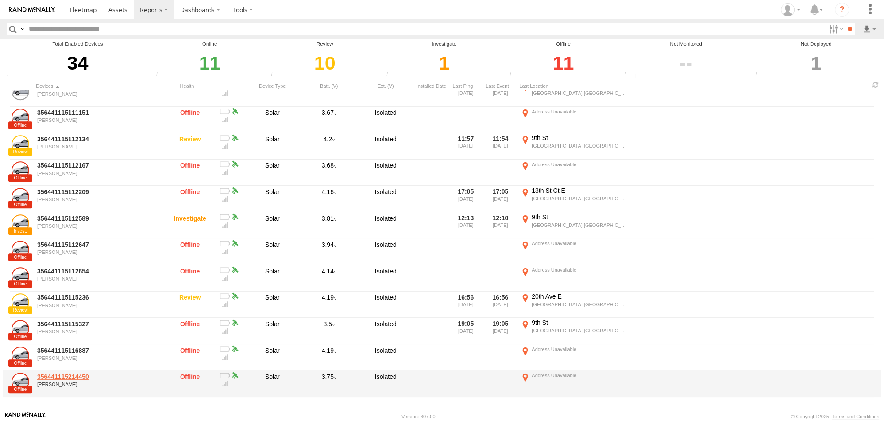
click at [81, 378] on link "356441115214450" at bounding box center [97, 376] width 121 height 8
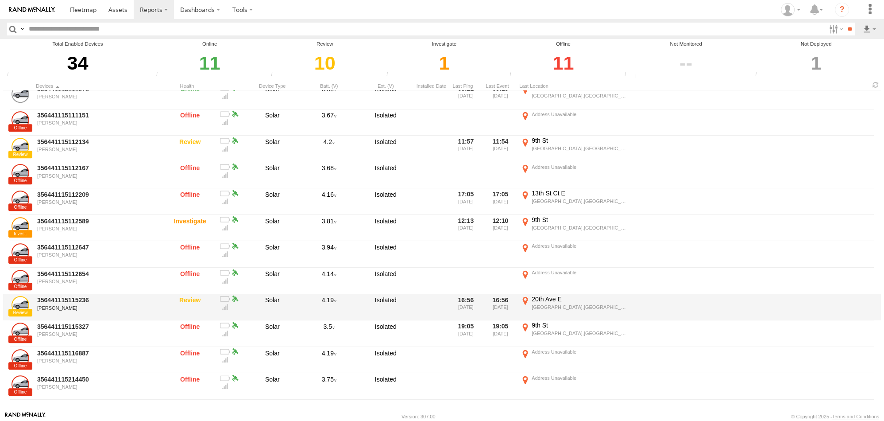
scroll to position [591, 0]
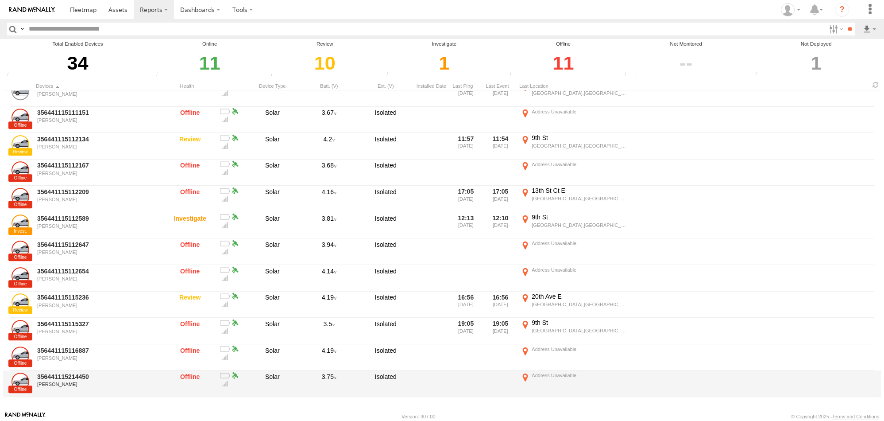
click at [187, 376] on div "Offline" at bounding box center [189, 383] width 53 height 25
click at [21, 387] on link at bounding box center [21, 381] width 18 height 18
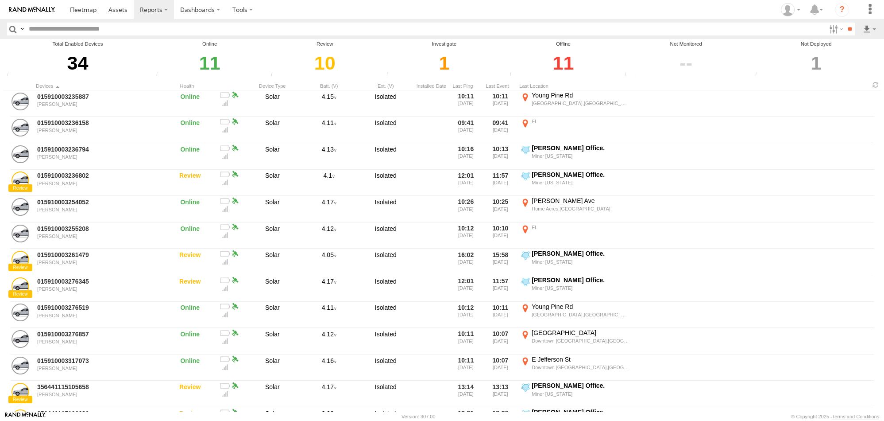
scroll to position [591, 0]
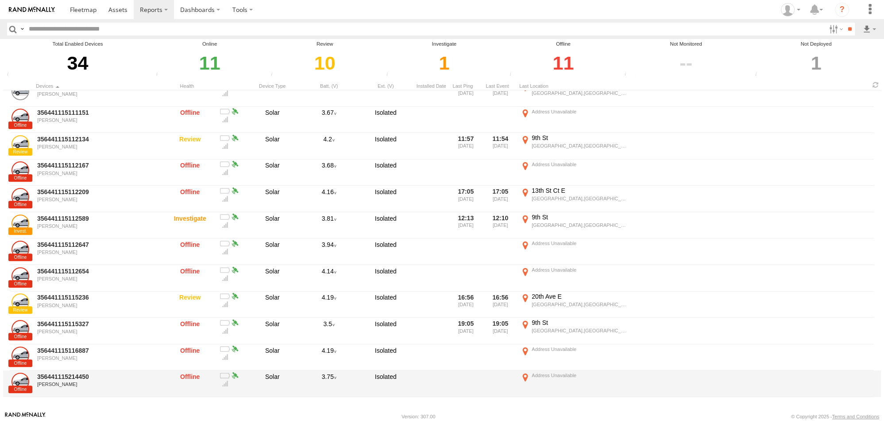
click at [557, 377] on div at bounding box center [580, 375] width 97 height 6
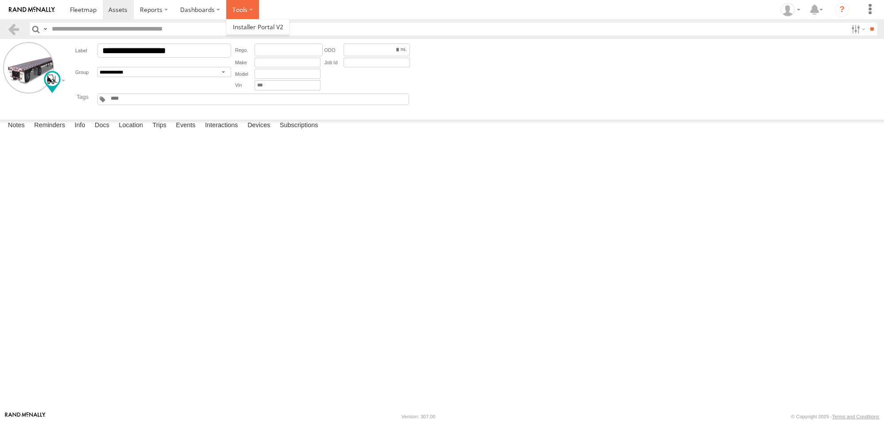
click at [252, 10] on label at bounding box center [242, 9] width 33 height 19
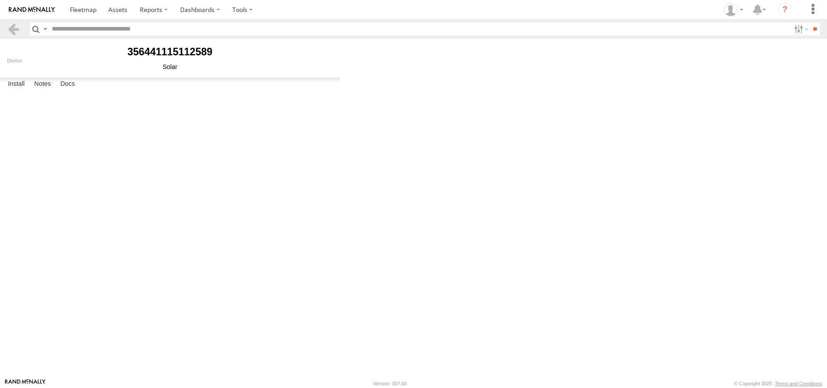
click at [0, 0] on link "Uninstall" at bounding box center [0, 0] width 0 height 0
click at [0, 0] on button "Proceed" at bounding box center [0, 0] width 0 height 0
click at [0, 0] on button "OK" at bounding box center [0, 0] width 0 height 0
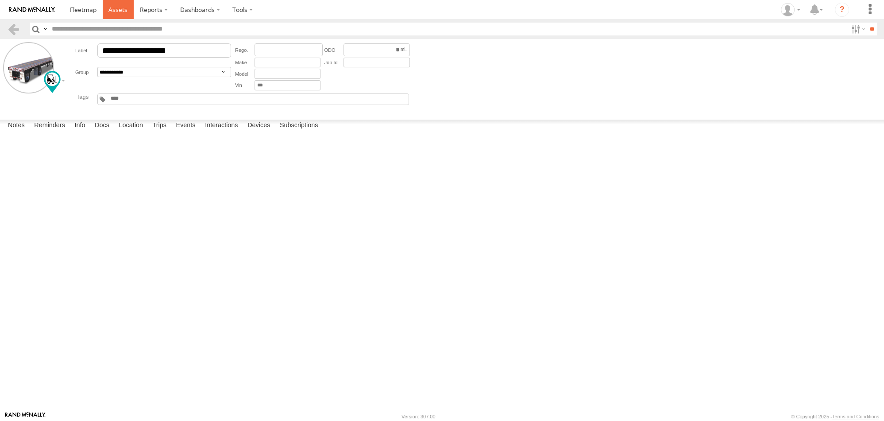
click at [116, 7] on span at bounding box center [117, 9] width 19 height 8
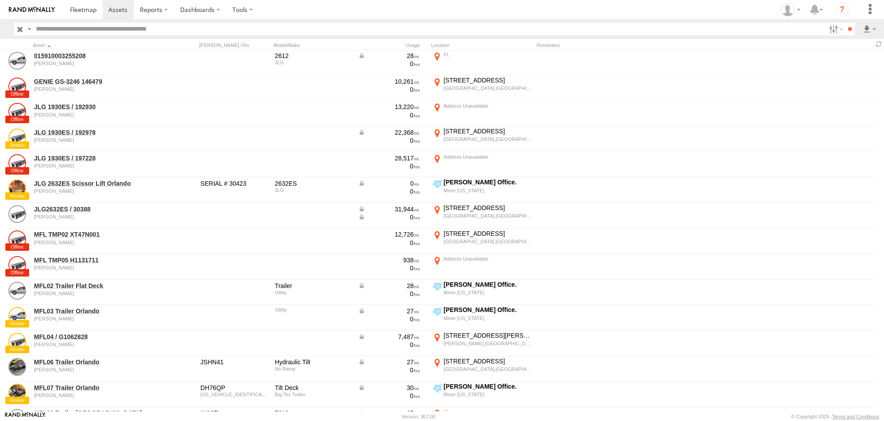
scroll to position [557, 0]
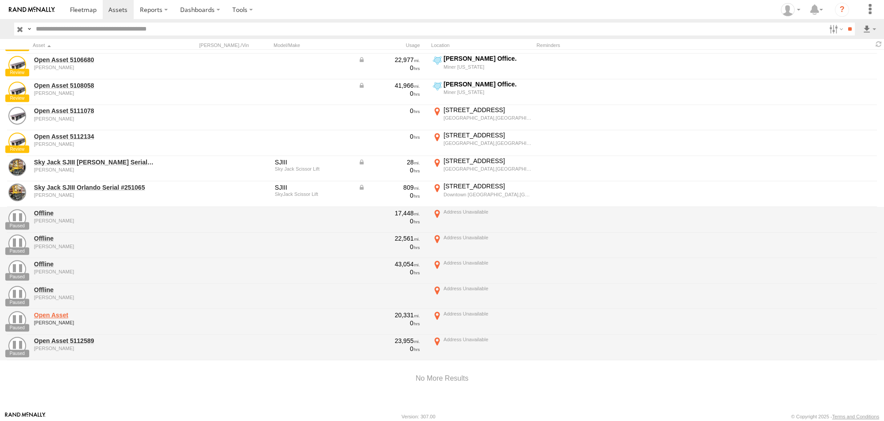
click at [48, 314] on link "Open Asset" at bounding box center [94, 315] width 121 height 8
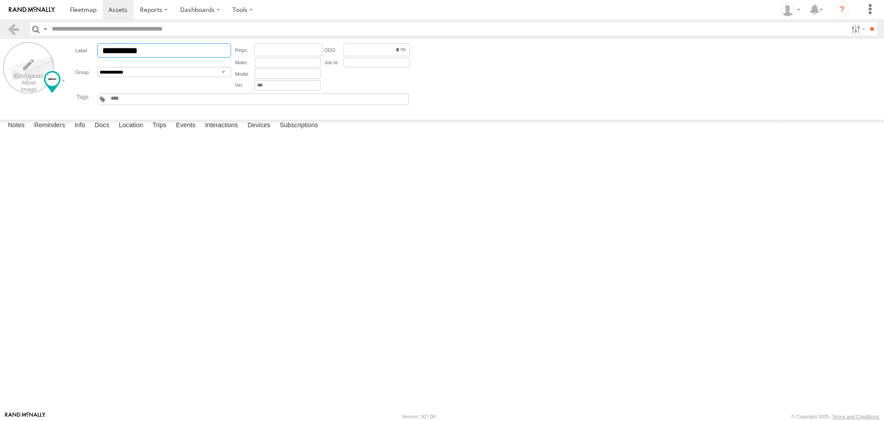
drag, startPoint x: 151, startPoint y: 45, endPoint x: 30, endPoint y: 53, distance: 122.0
click at [97, 49] on input "**********" at bounding box center [164, 50] width 134 height 14
type input "*******"
click at [19, 35] on link at bounding box center [13, 29] width 13 height 13
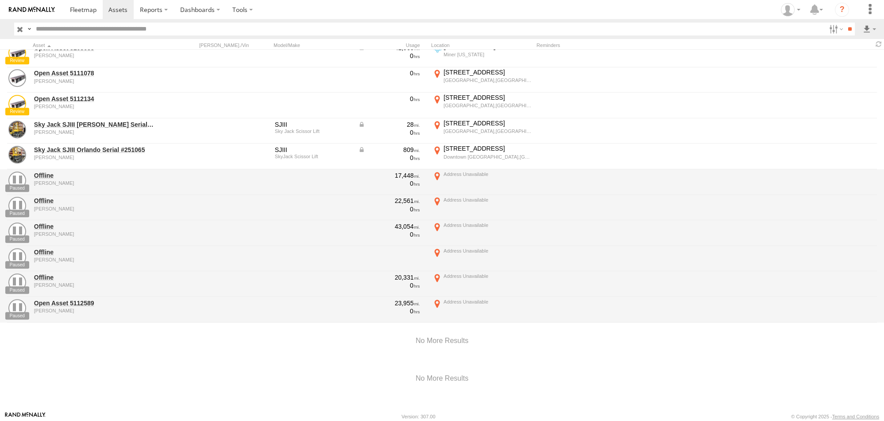
scroll to position [595, 0]
click at [77, 304] on link "Open Asset 5112589" at bounding box center [94, 302] width 121 height 8
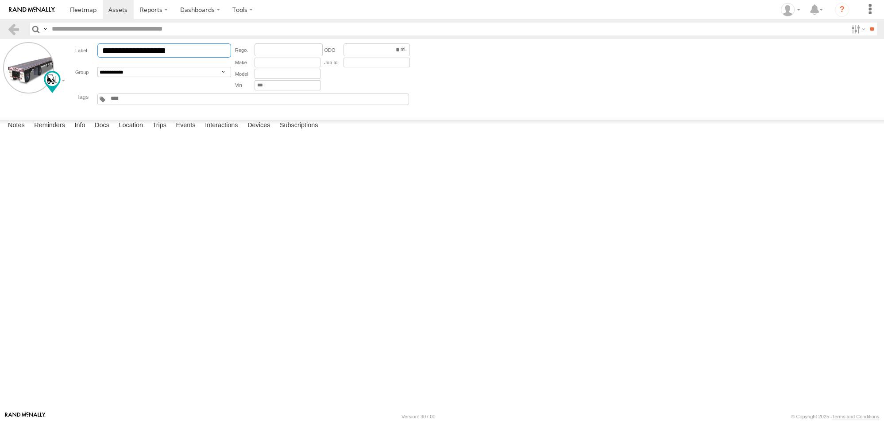
drag, startPoint x: 188, startPoint y: 49, endPoint x: -68, endPoint y: 116, distance: 265.0
click at [97, 58] on input "**********" at bounding box center [164, 50] width 134 height 14
type input "*******"
click at [21, 39] on main "**********" at bounding box center [442, 225] width 884 height 372
click at [15, 31] on link at bounding box center [13, 29] width 13 height 13
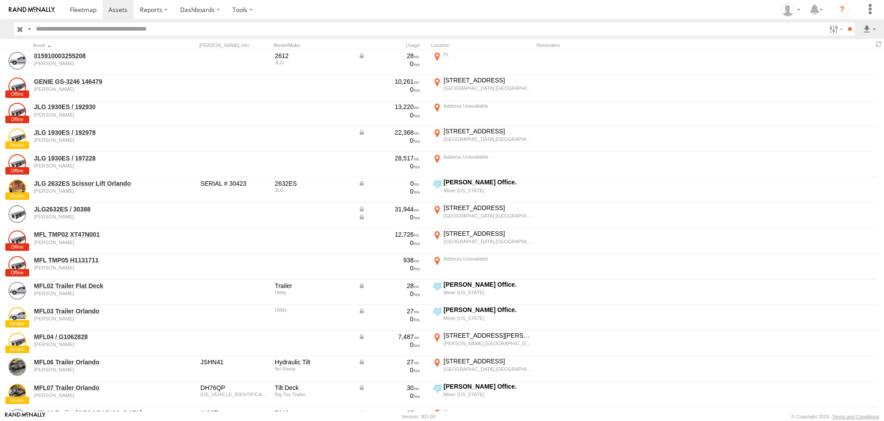
click at [29, 11] on img at bounding box center [32, 10] width 46 height 6
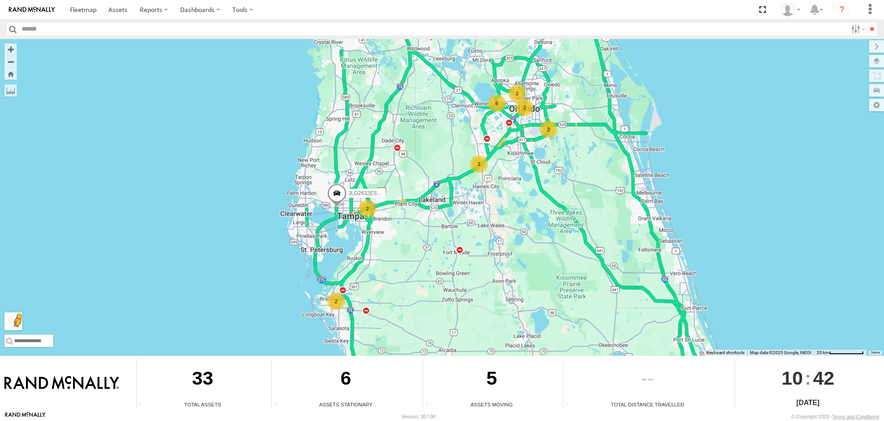
click at [15, 323] on button "Drag Pegman onto the map to open Street View" at bounding box center [13, 321] width 18 height 18
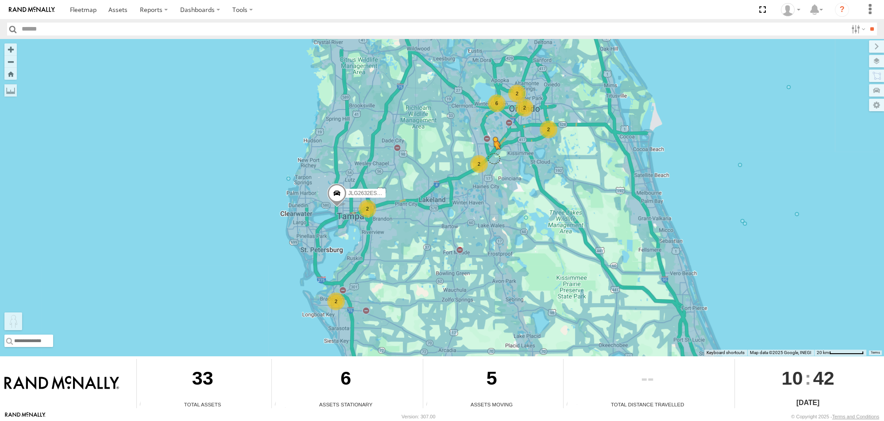
drag, startPoint x: 14, startPoint y: 321, endPoint x: 494, endPoint y: 158, distance: 507.2
click at [494, 158] on div "2 6 2 2 2 JLG2632ES / 30388 2 2 To activate drag with keyboard, press Alt + Ent…" at bounding box center [442, 197] width 884 height 317
